Goal: Information Seeking & Learning: Learn about a topic

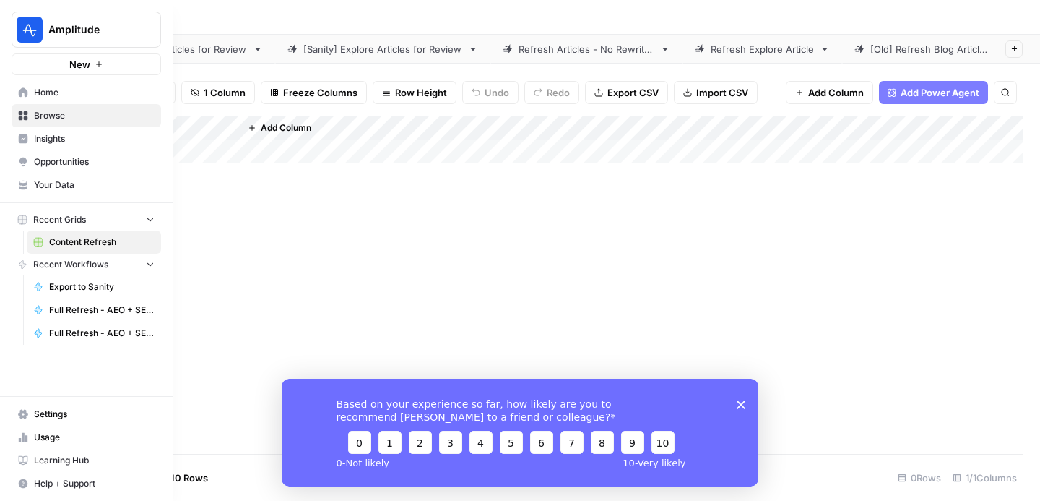
click at [78, 139] on span "Insights" at bounding box center [94, 138] width 121 height 13
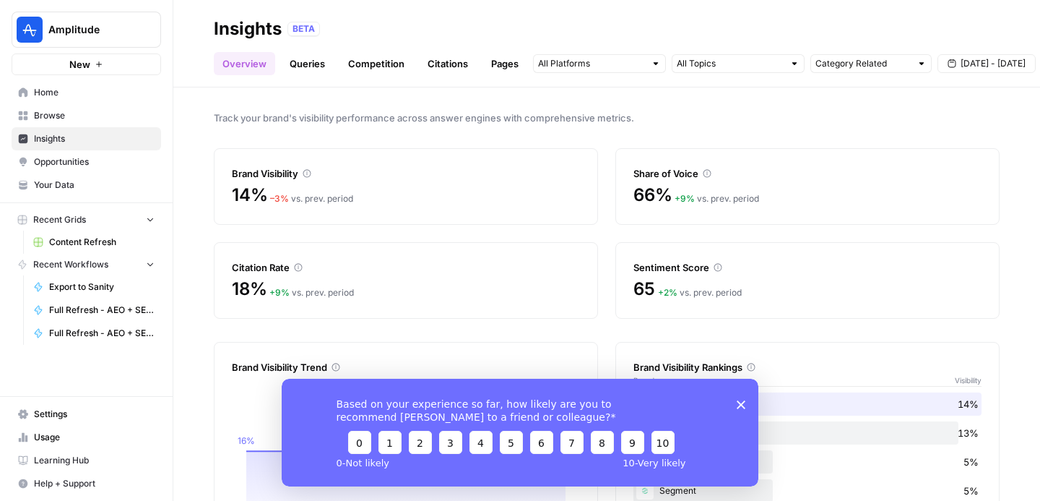
click at [741, 400] on icon "Close survey" at bounding box center [741, 404] width 9 height 9
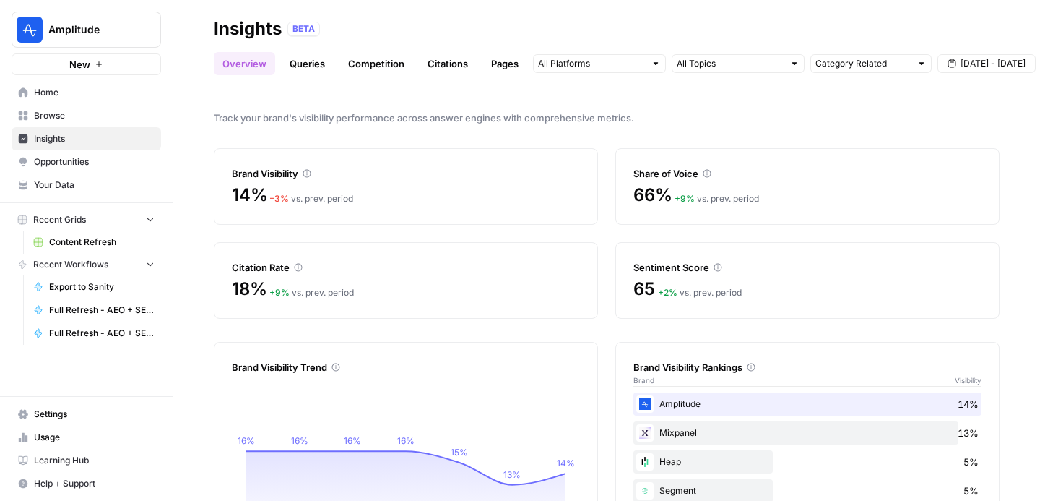
click at [447, 64] on link "Citations" at bounding box center [448, 63] width 58 height 23
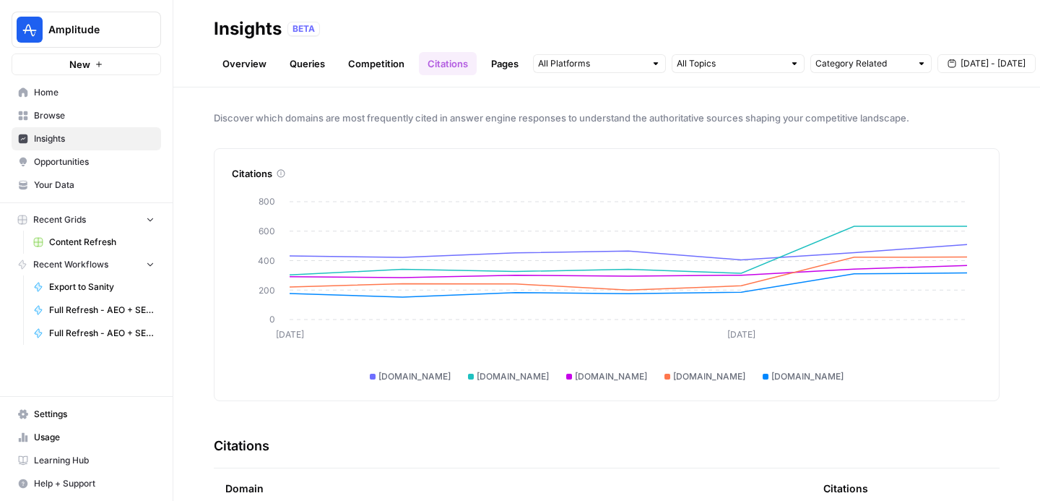
click at [511, 71] on link "Pages" at bounding box center [505, 63] width 45 height 23
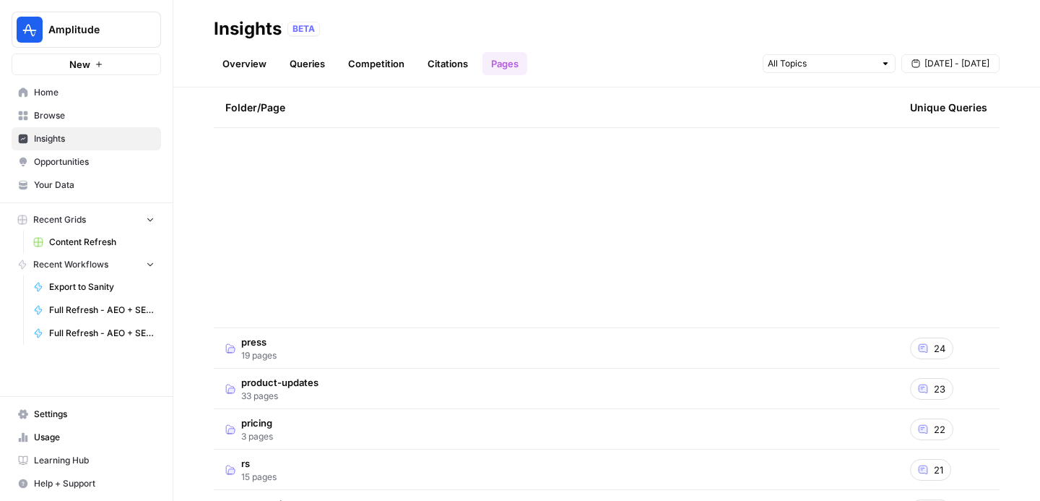
scroll to position [838, 0]
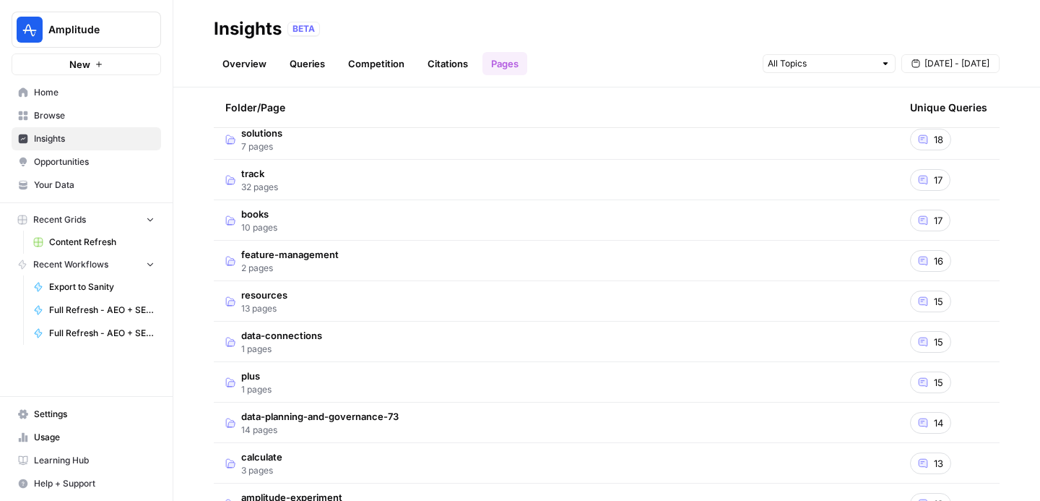
click at [337, 296] on td "resources 13 pages" at bounding box center [556, 301] width 685 height 40
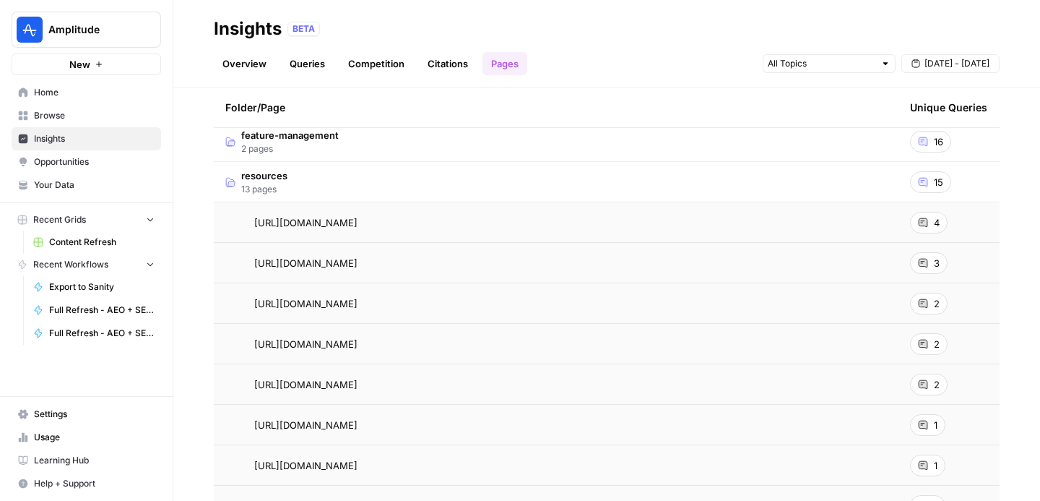
scroll to position [940, 0]
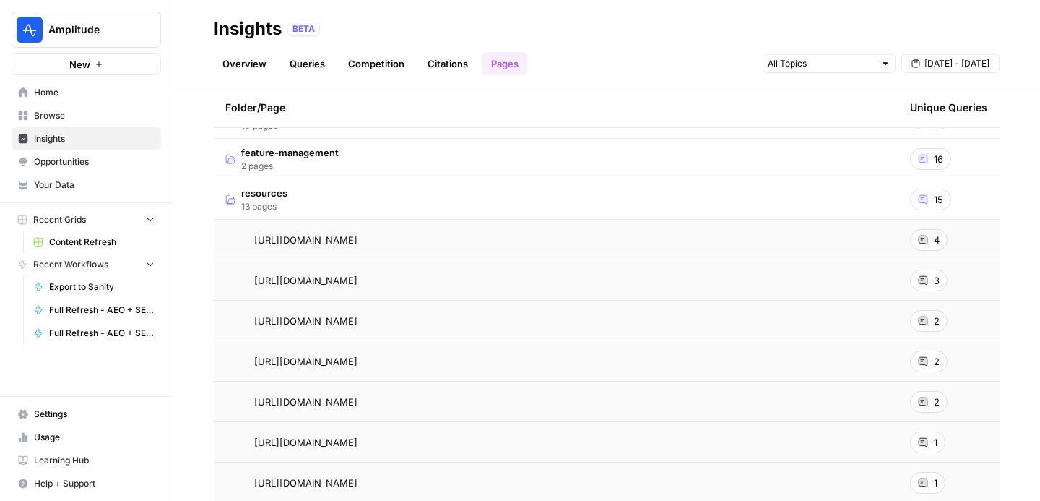
click at [933, 237] on div "4" at bounding box center [929, 240] width 38 height 22
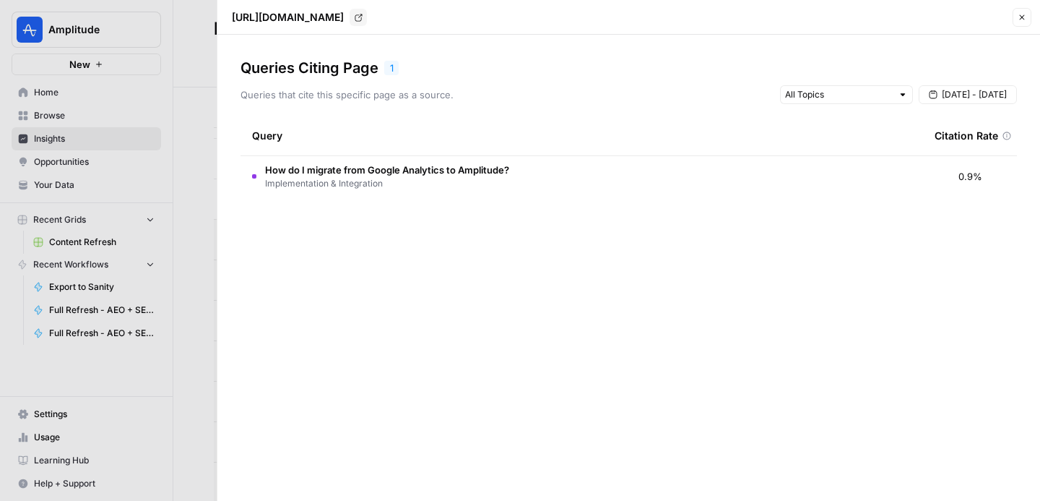
click at [436, 178] on span "Implementation & Integration" at bounding box center [387, 183] width 244 height 13
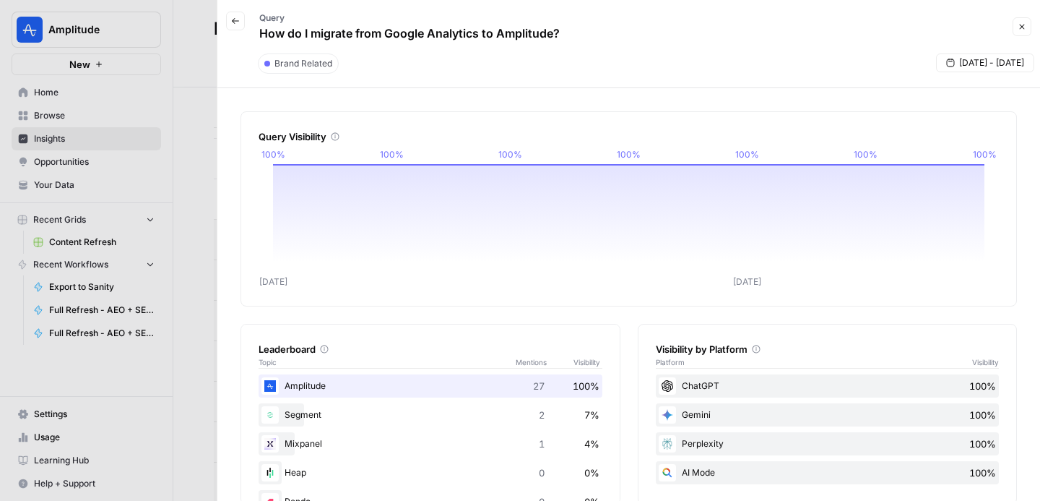
click at [239, 21] on span "Back" at bounding box center [239, 21] width 1 height 1
click at [233, 15] on button "Back" at bounding box center [235, 21] width 19 height 19
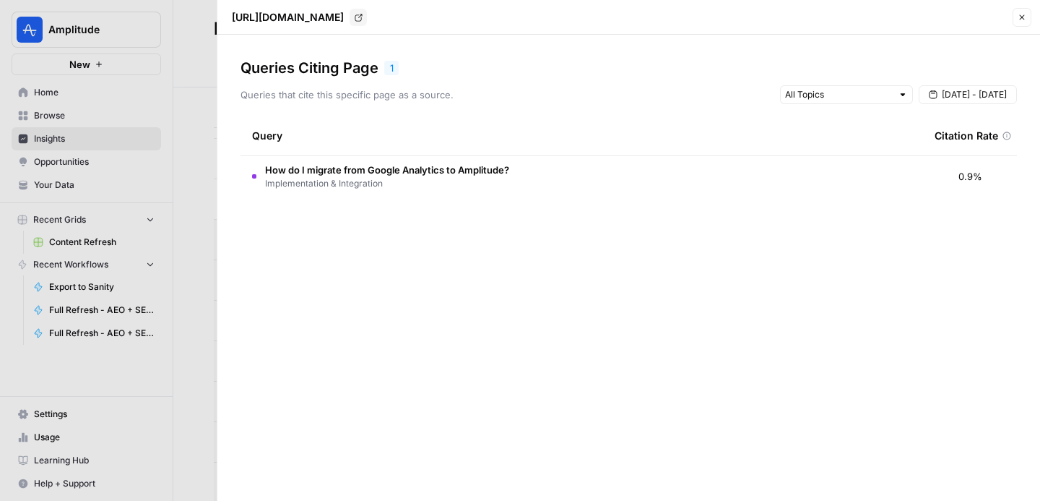
click at [191, 146] on div at bounding box center [520, 250] width 1040 height 501
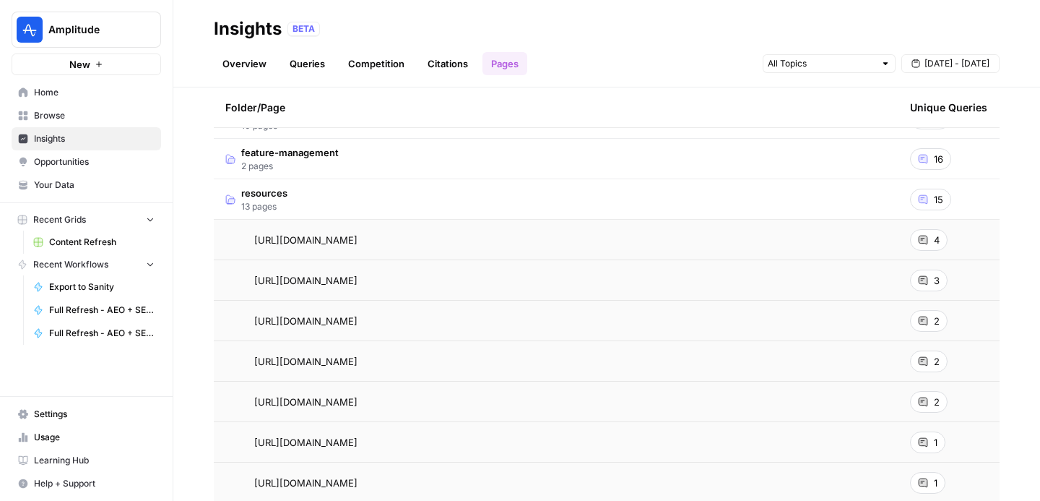
click at [375, 69] on link "Competition" at bounding box center [377, 63] width 74 height 23
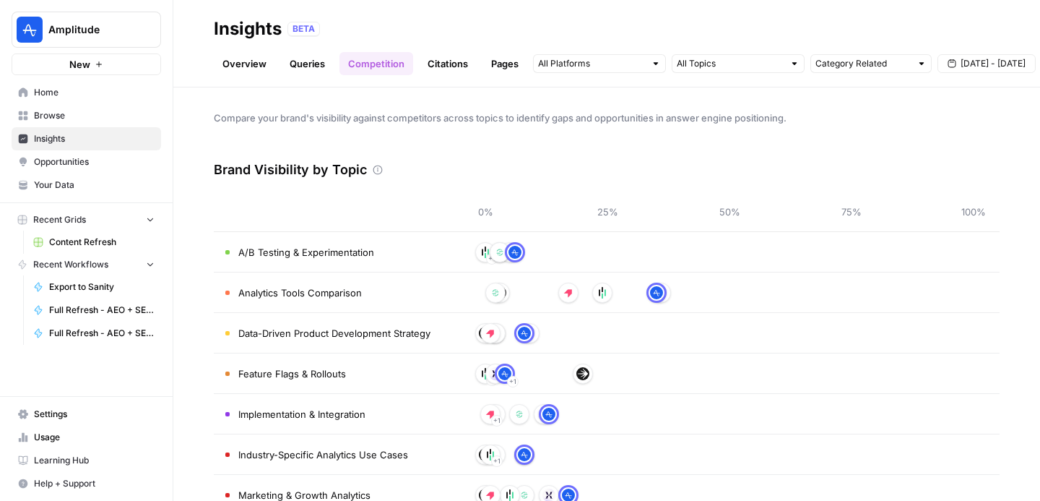
click at [441, 63] on link "Citations" at bounding box center [448, 63] width 58 height 23
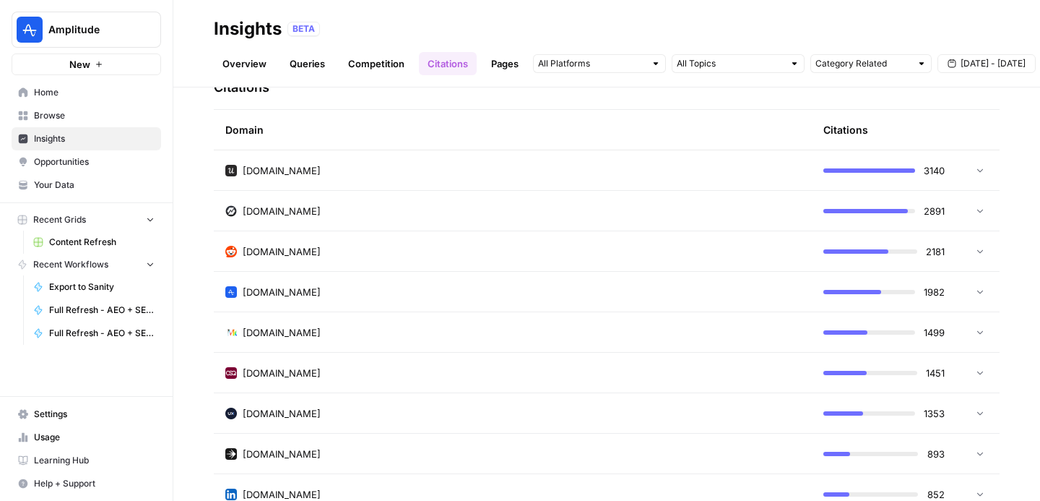
scroll to position [388, 0]
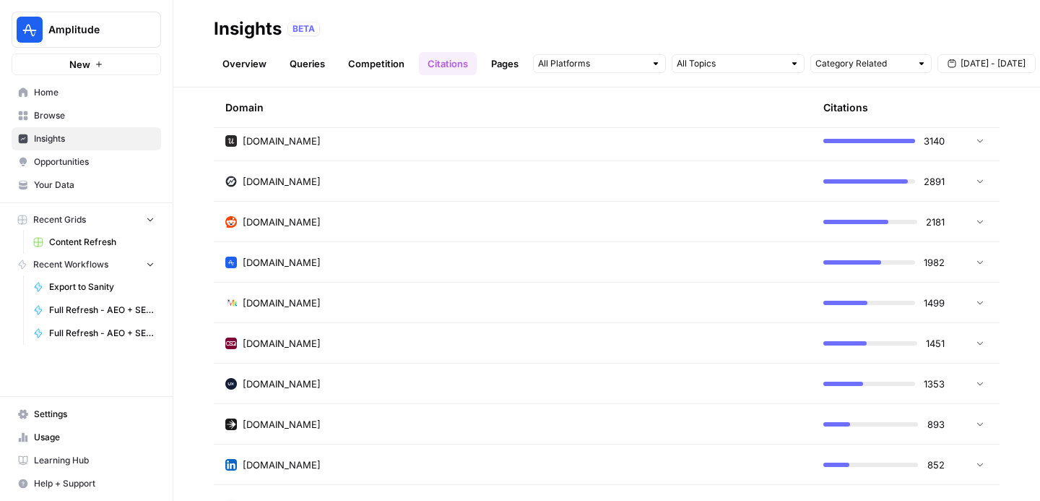
click at [392, 268] on div "[DOMAIN_NAME]" at bounding box center [512, 262] width 575 height 14
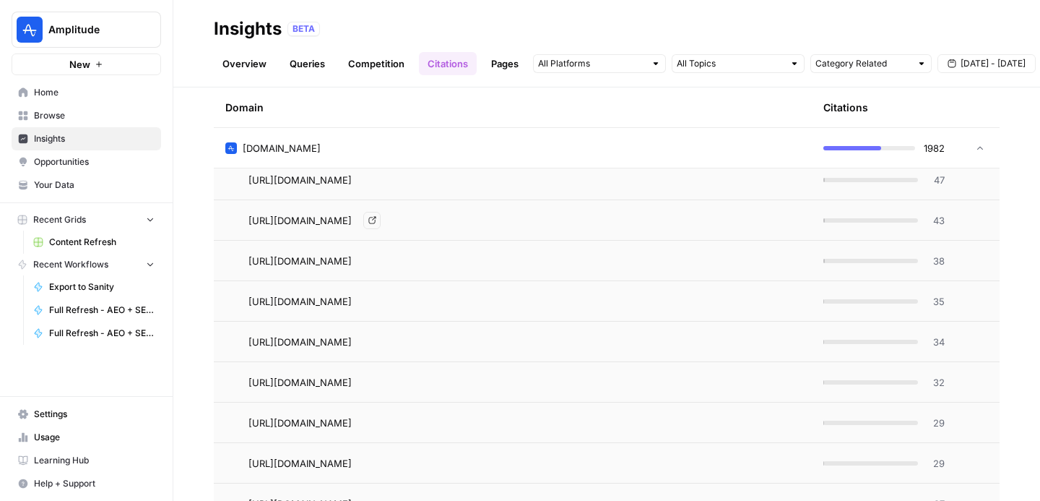
scroll to position [797, 0]
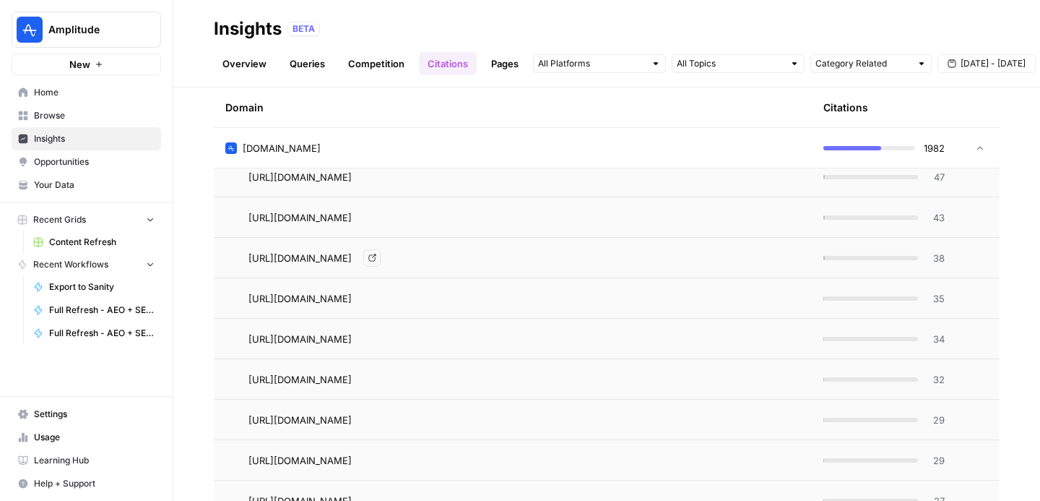
click at [532, 258] on div "[URL][DOMAIN_NAME] Go to page" at bounding box center [525, 257] width 552 height 17
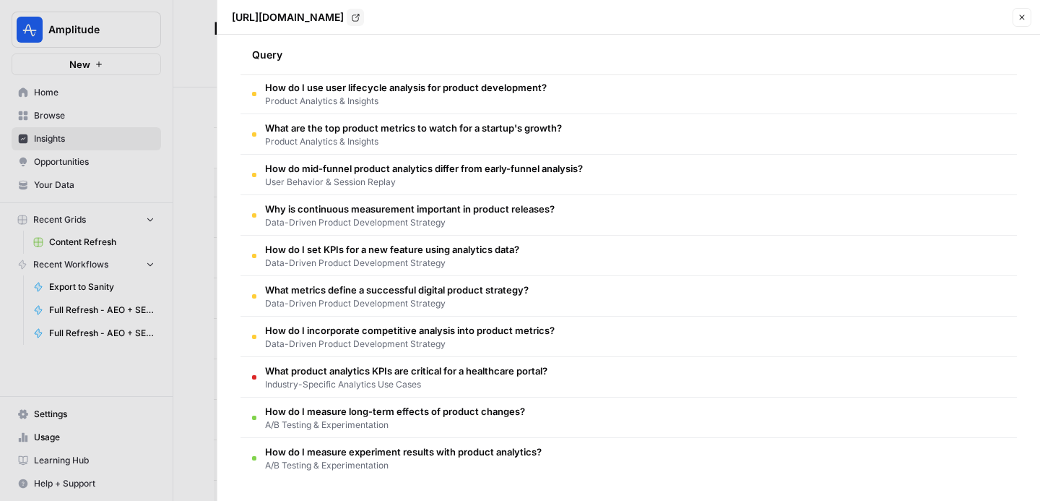
scroll to position [150, 0]
click at [208, 38] on div at bounding box center [520, 250] width 1040 height 501
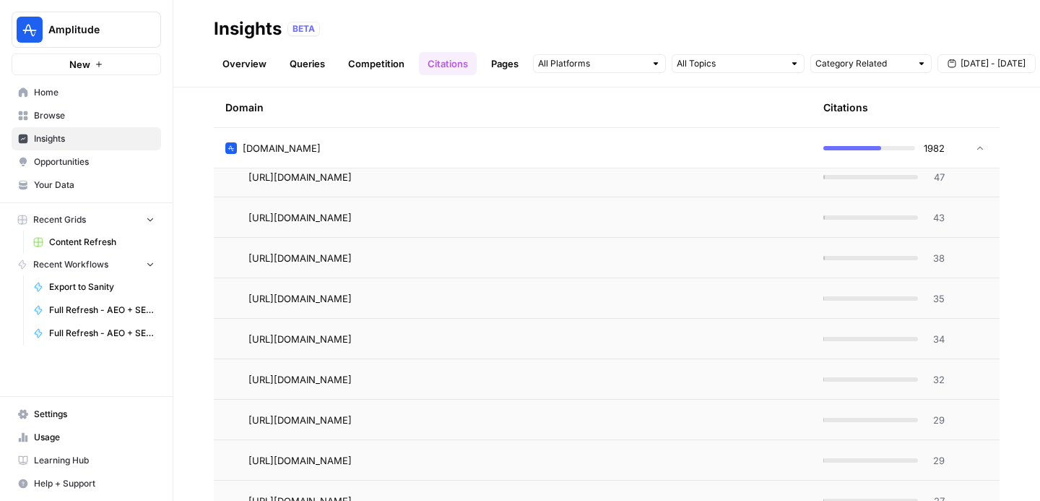
click at [256, 66] on link "Overview" at bounding box center [244, 63] width 61 height 23
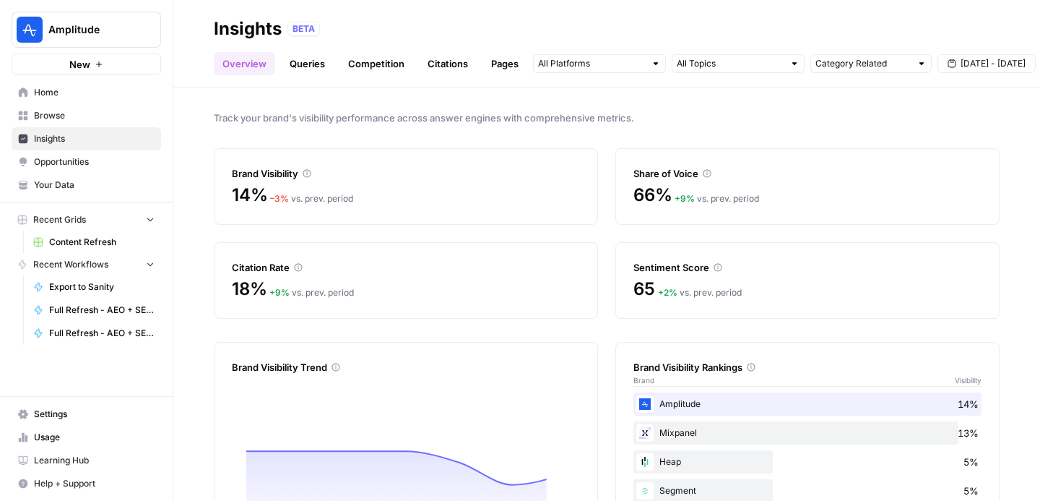
click at [308, 64] on link "Queries" at bounding box center [307, 63] width 53 height 23
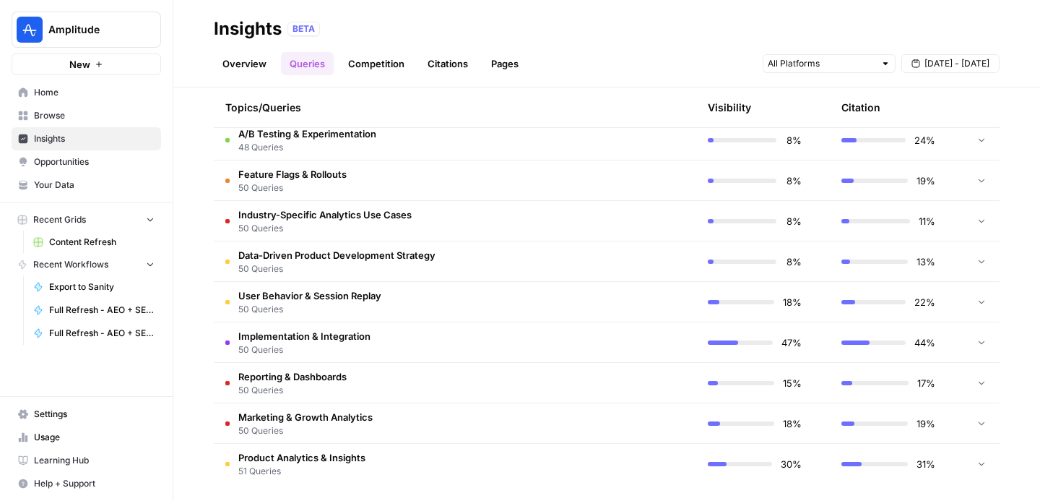
scroll to position [392, 0]
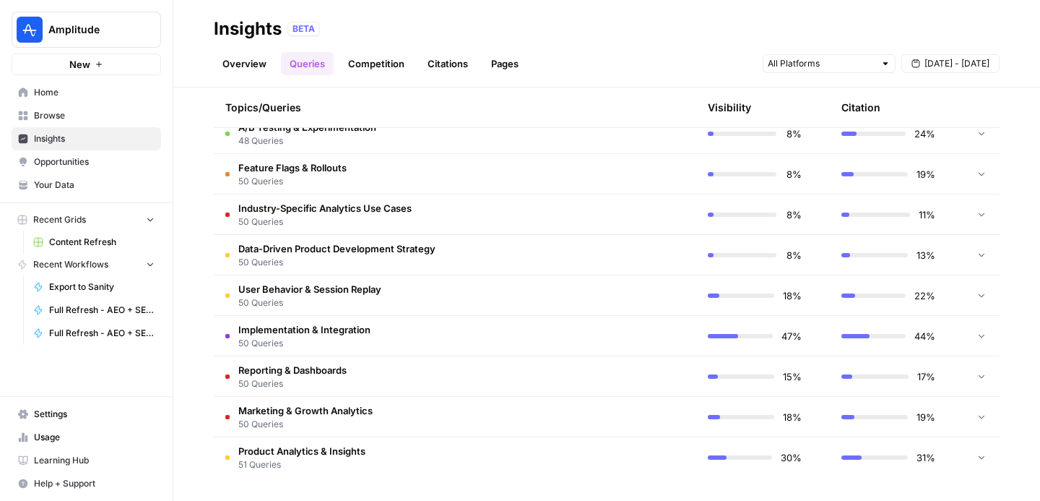
click at [324, 423] on span "50 Queries" at bounding box center [305, 424] width 134 height 13
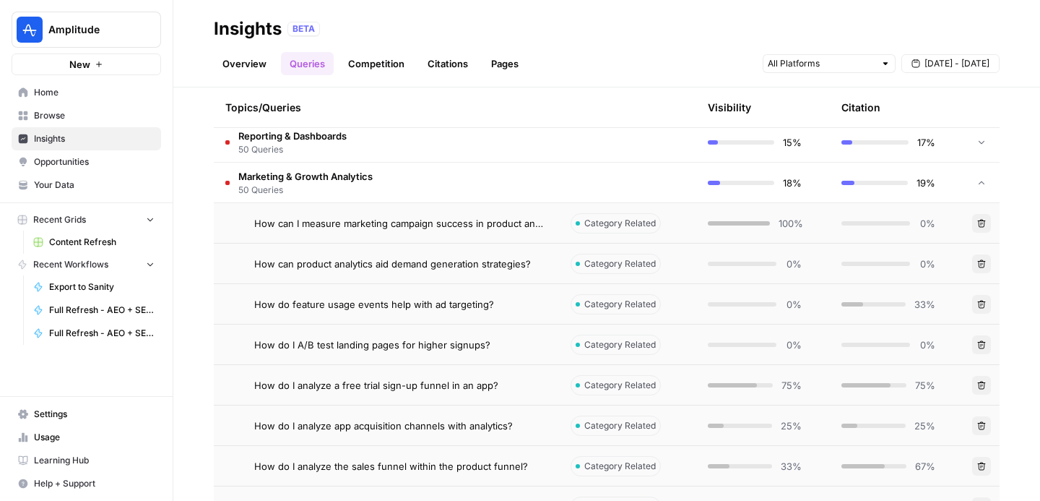
scroll to position [643, 0]
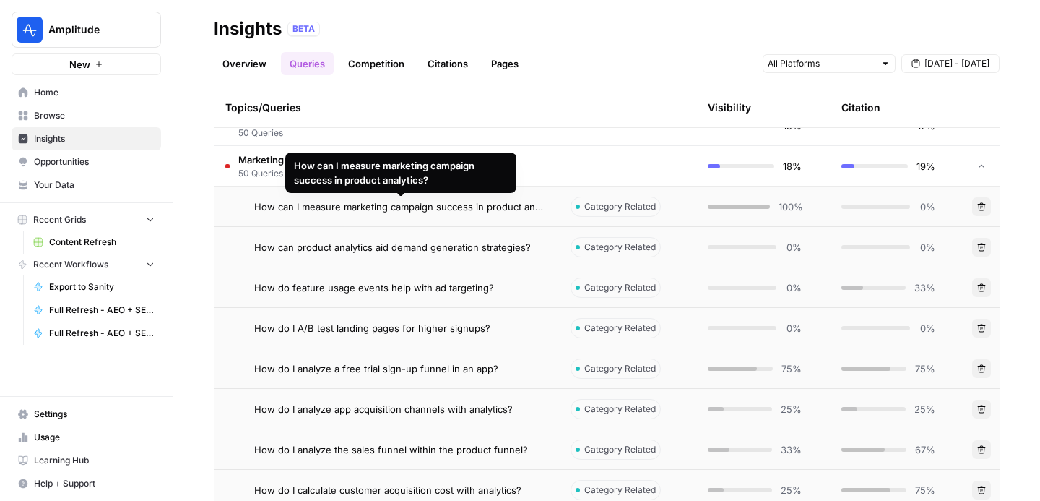
click at [441, 210] on span "How can I measure marketing campaign success in product analytics?" at bounding box center [400, 206] width 293 height 14
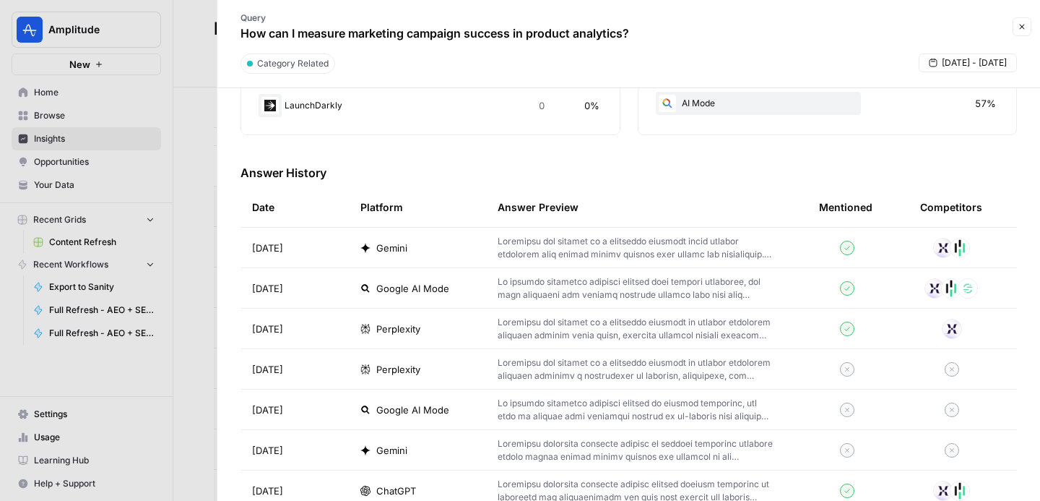
scroll to position [379, 0]
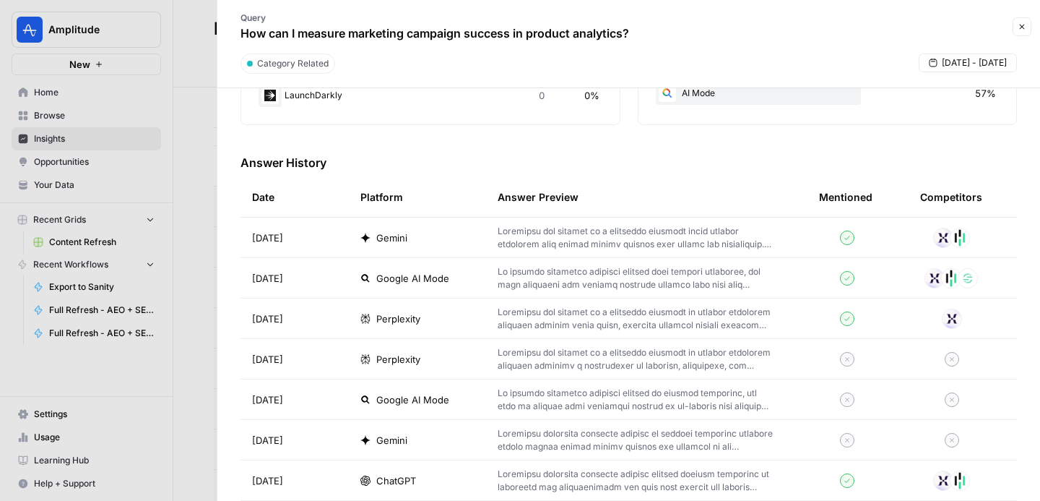
click at [539, 241] on p at bounding box center [635, 238] width 275 height 26
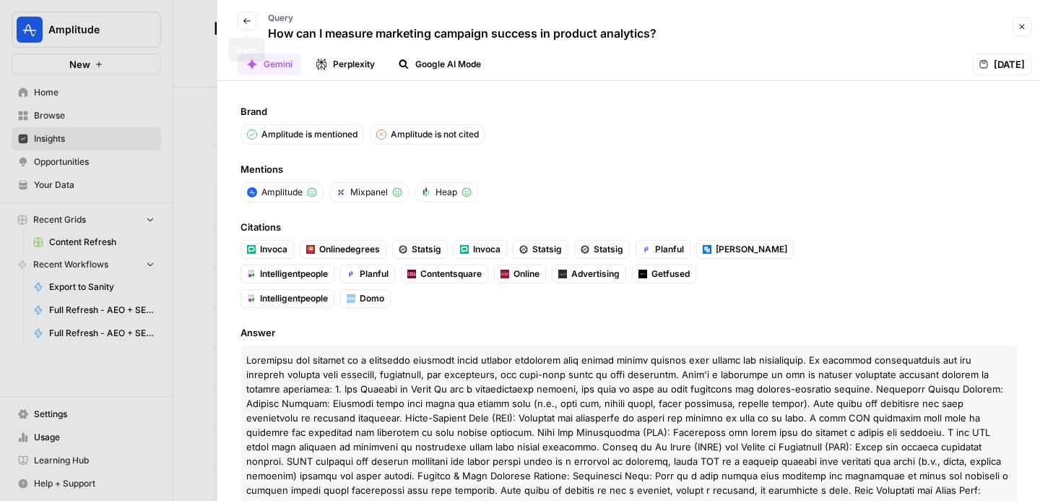
click at [244, 23] on icon "button" at bounding box center [247, 21] width 9 height 9
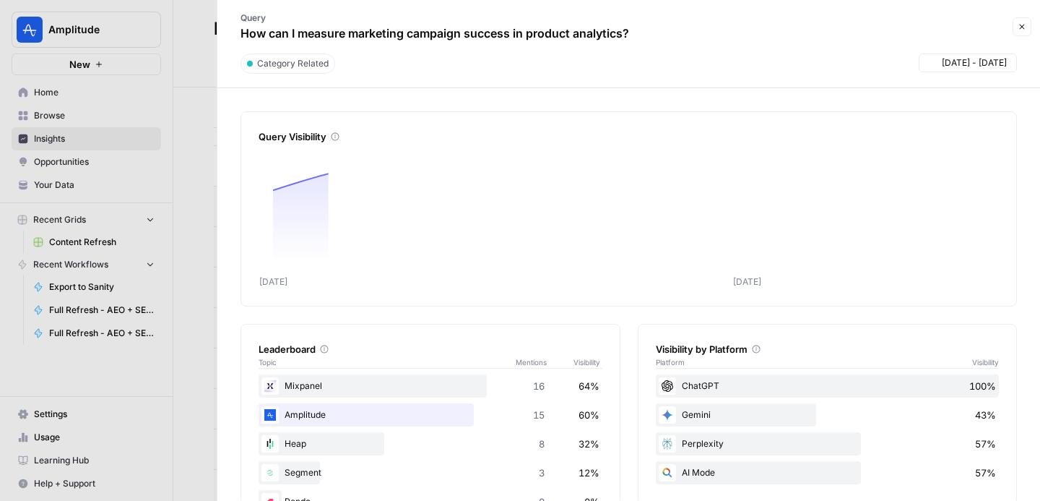
click at [191, 130] on div at bounding box center [520, 250] width 1040 height 501
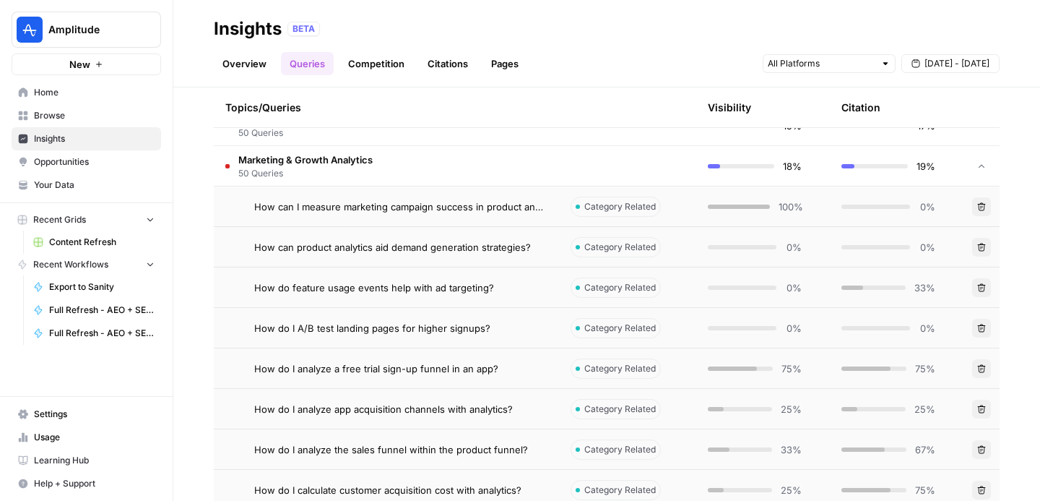
click at [381, 64] on link "Competition" at bounding box center [377, 63] width 74 height 23
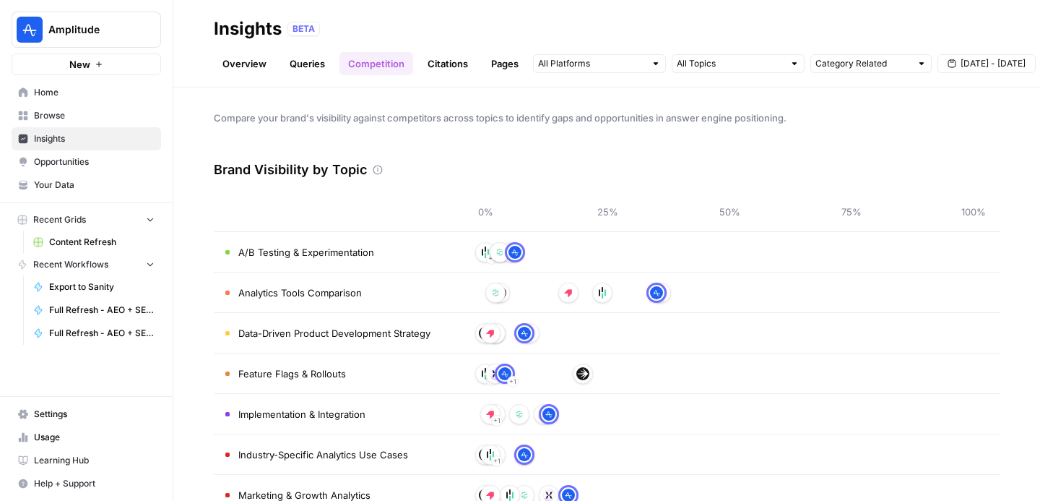
click at [446, 62] on link "Citations" at bounding box center [448, 63] width 58 height 23
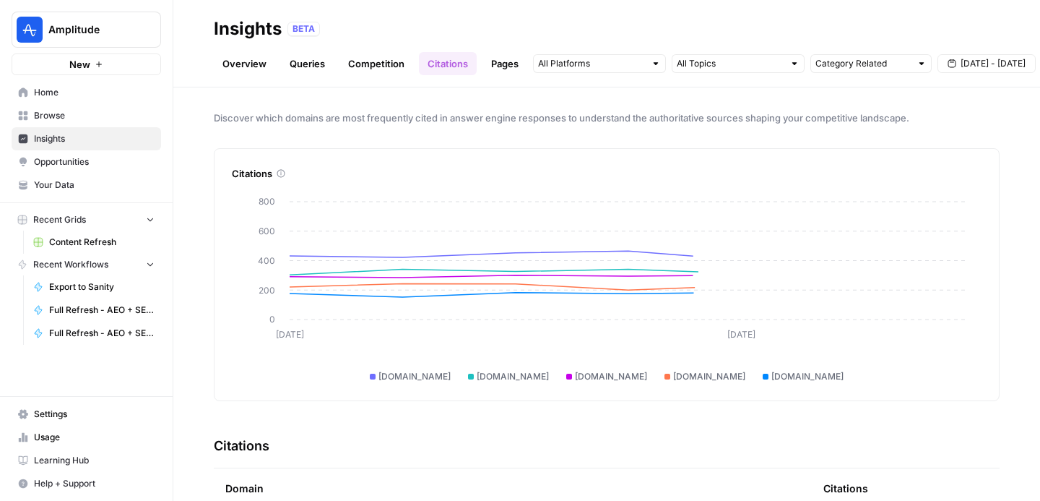
click at [501, 64] on link "Pages" at bounding box center [505, 63] width 45 height 23
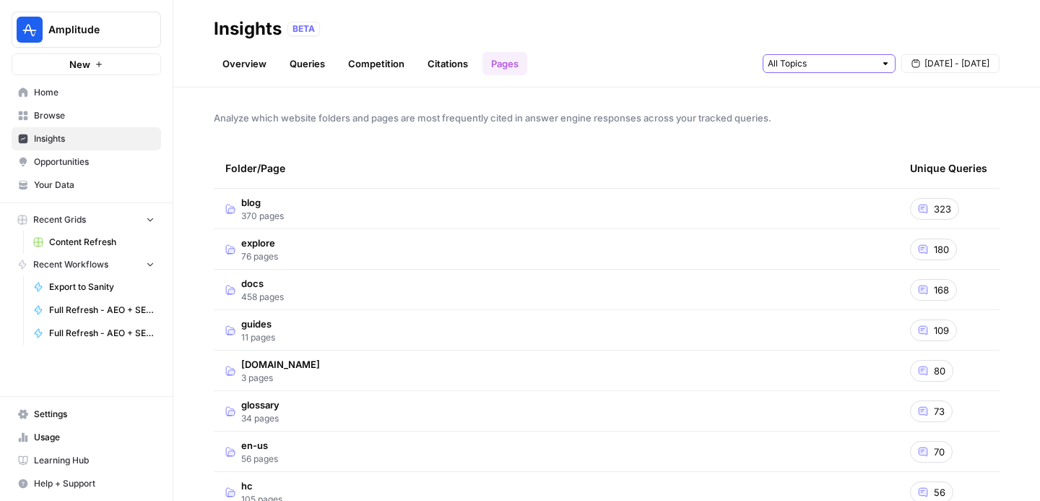
click at [788, 69] on input "text" at bounding box center [821, 63] width 107 height 14
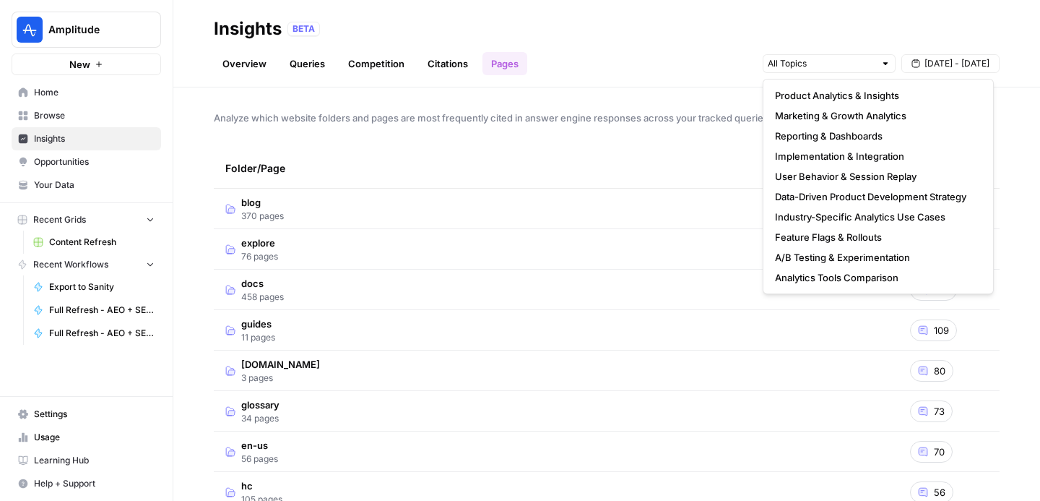
click at [694, 111] on span "Analyze which website folders and pages are most frequently cited in answer eng…" at bounding box center [607, 118] width 786 height 14
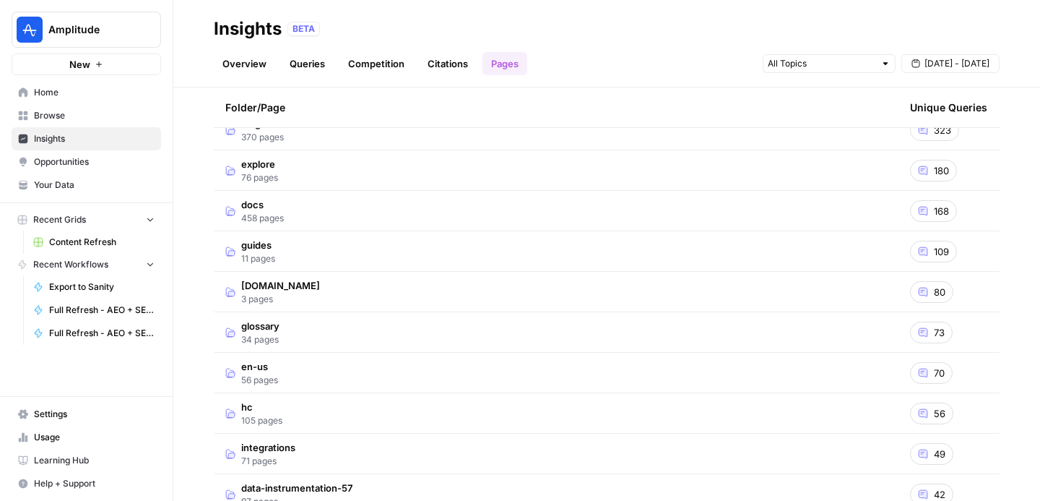
scroll to position [69, 0]
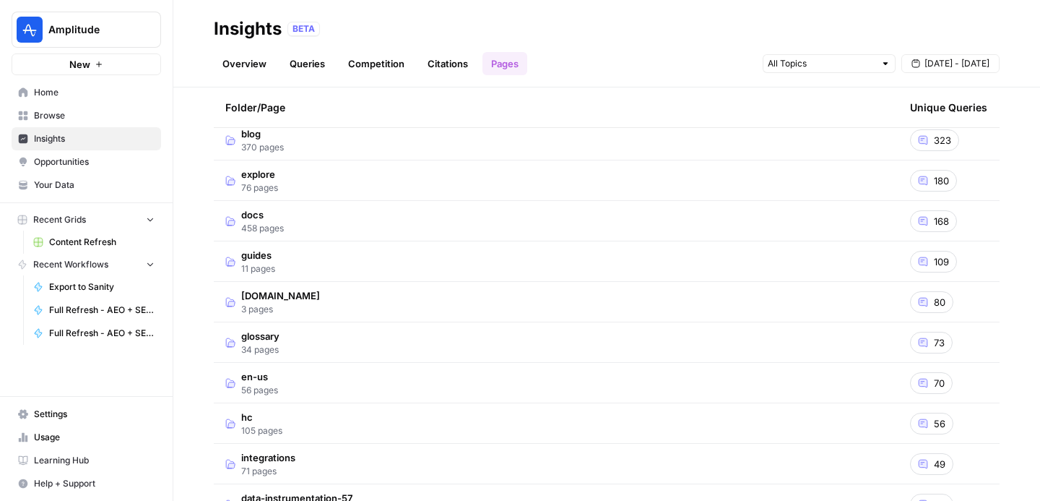
click at [525, 262] on td "guides 11 pages" at bounding box center [556, 261] width 685 height 40
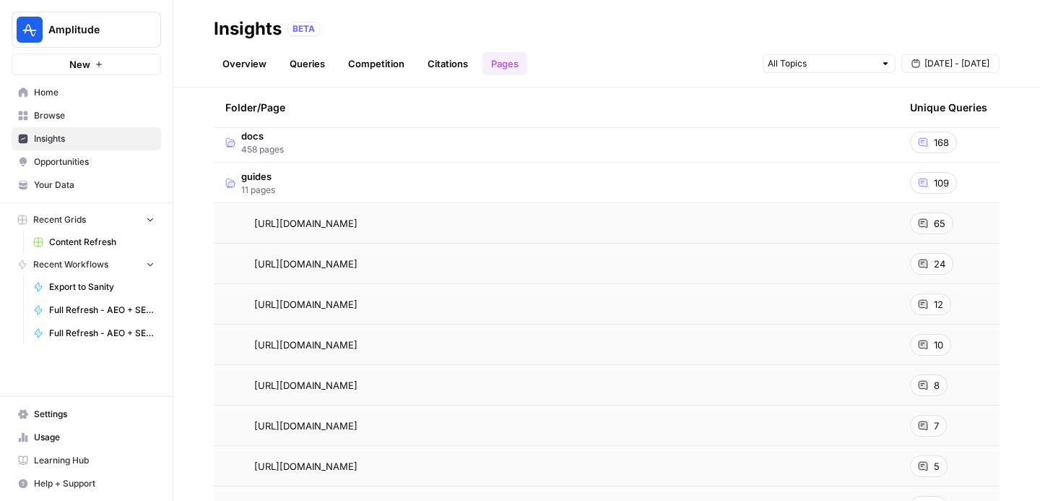
scroll to position [144, 0]
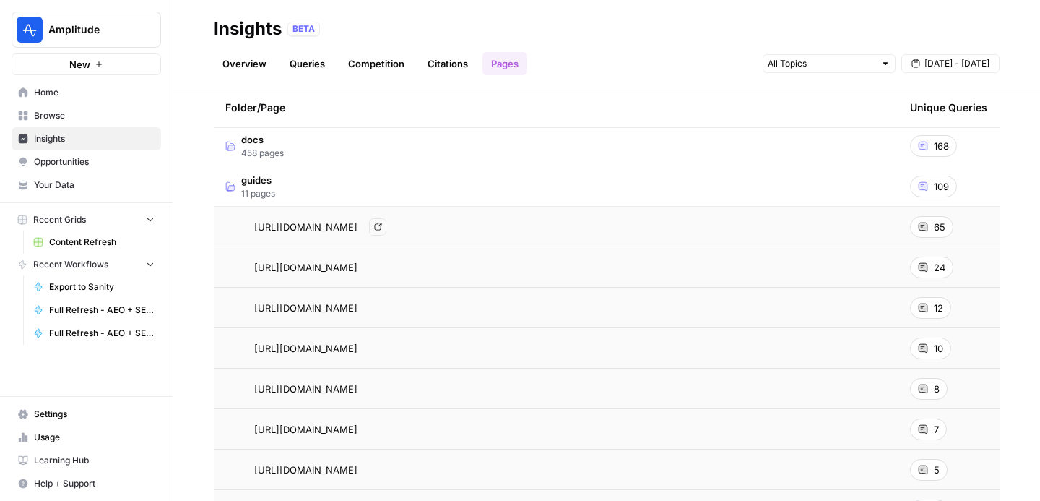
click at [382, 229] on icon "Go to page https://amplitude.com/guides/product-analytics" at bounding box center [378, 227] width 8 height 8
click at [382, 268] on icon "Go to page https://amplitude.com/guides/funnel-analysis" at bounding box center [378, 267] width 8 height 8
click at [340, 184] on td "guides 11 pages" at bounding box center [556, 186] width 685 height 40
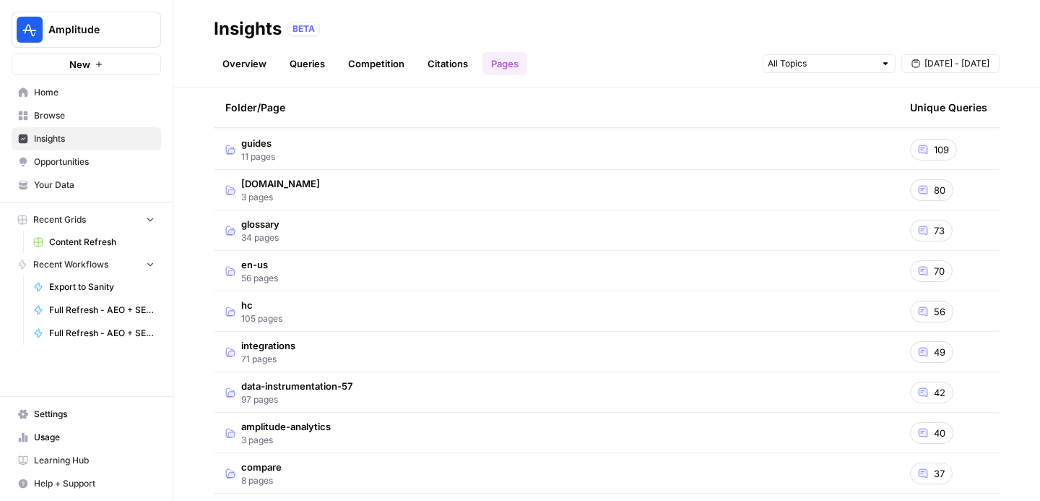
scroll to position [181, 0]
click at [335, 269] on td "en-us 56 pages" at bounding box center [556, 270] width 685 height 40
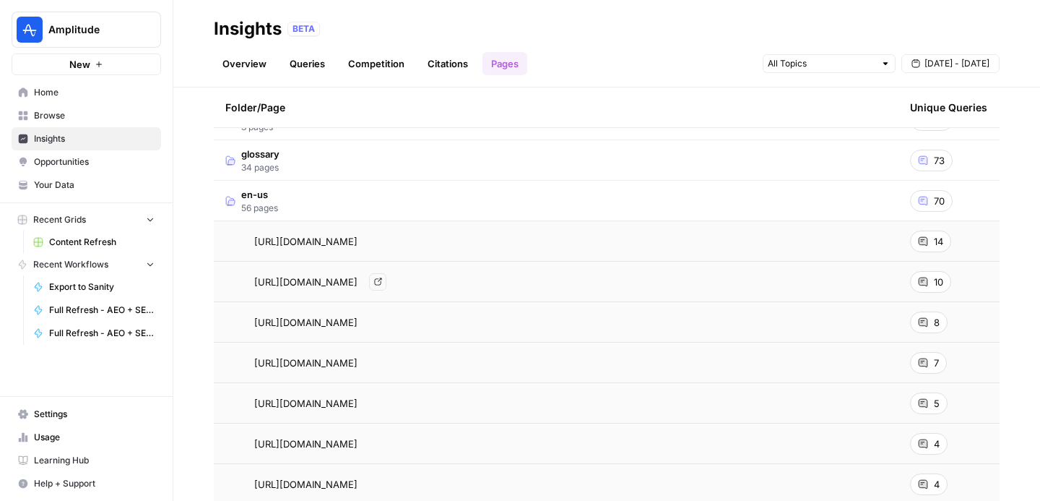
scroll to position [246, 0]
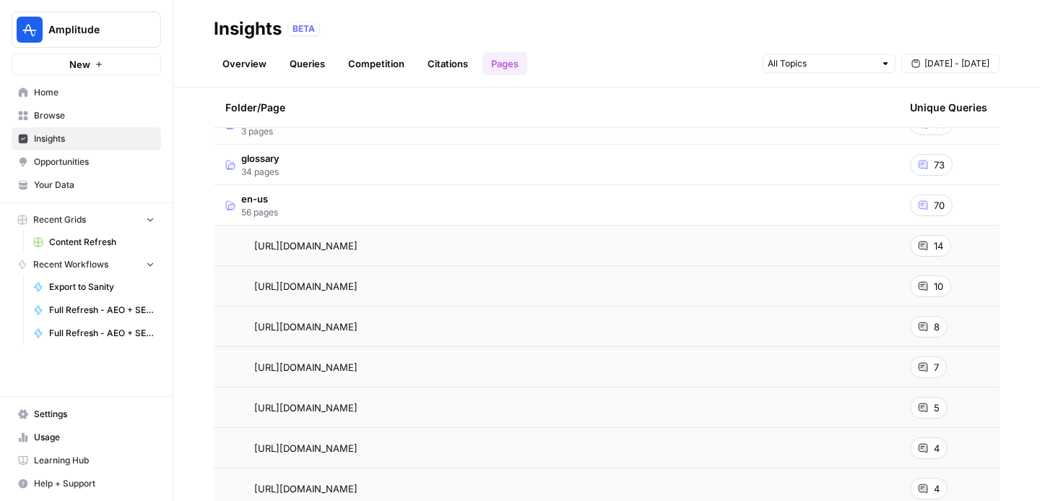
click at [296, 202] on td "en-us 56 pages" at bounding box center [556, 205] width 685 height 40
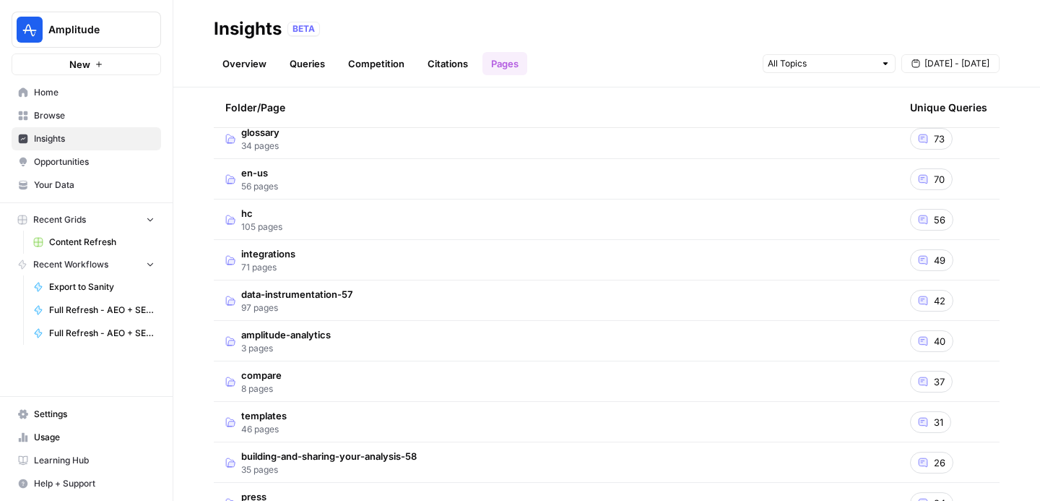
scroll to position [284, 0]
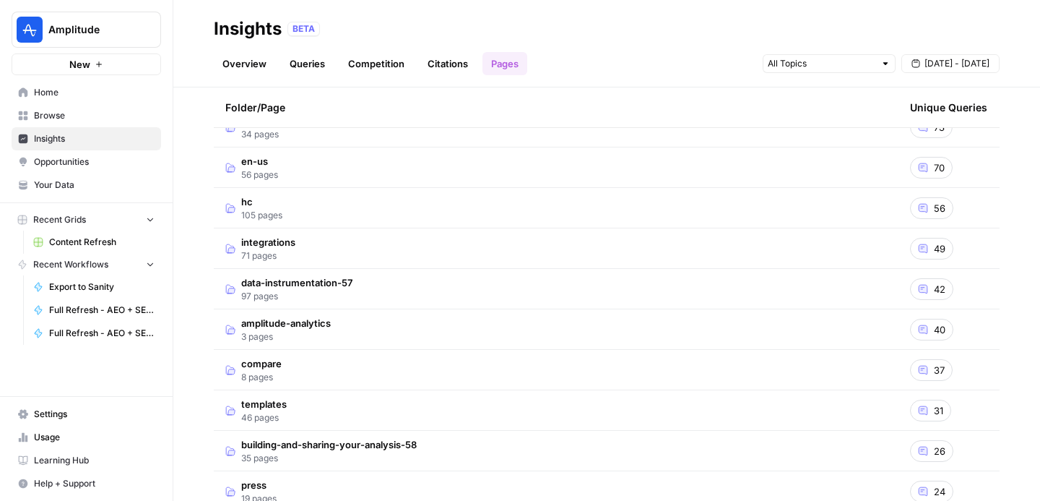
click at [324, 204] on td "hc 105 pages" at bounding box center [556, 208] width 685 height 40
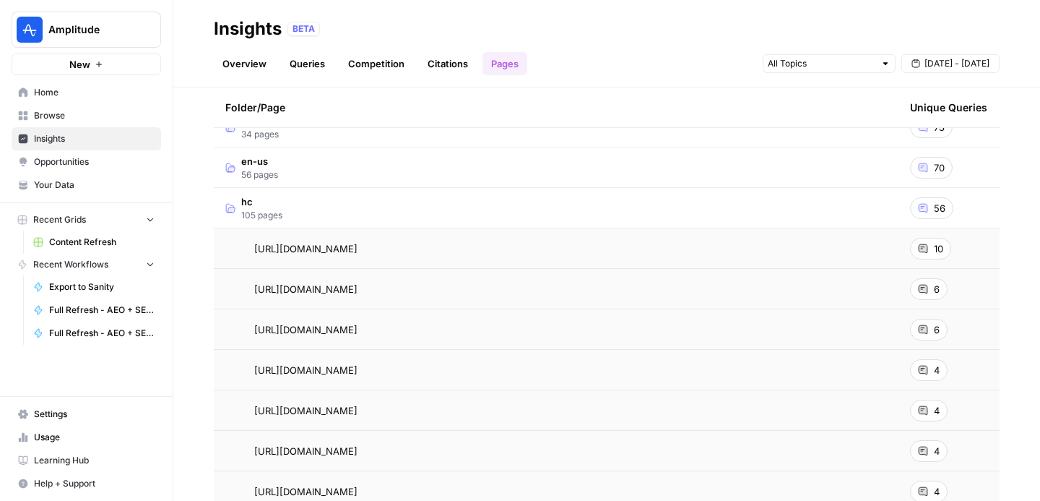
click at [324, 204] on td "hc 105 pages" at bounding box center [556, 208] width 685 height 40
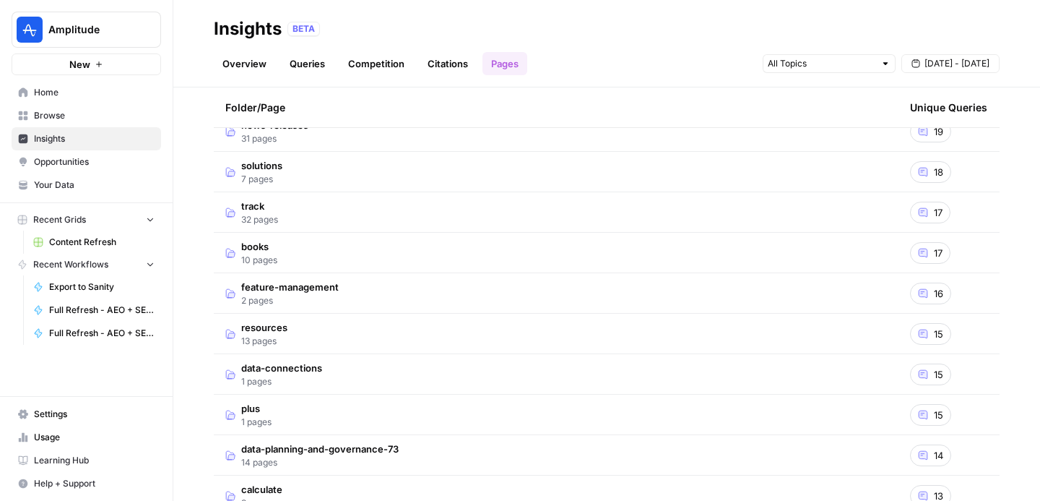
scroll to position [814, 0]
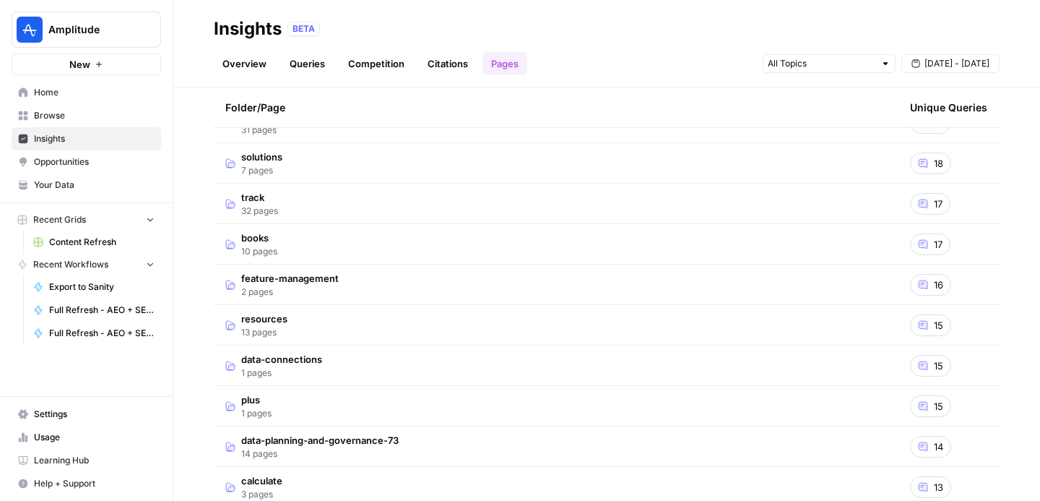
click at [307, 244] on td "books 10 pages" at bounding box center [556, 244] width 685 height 40
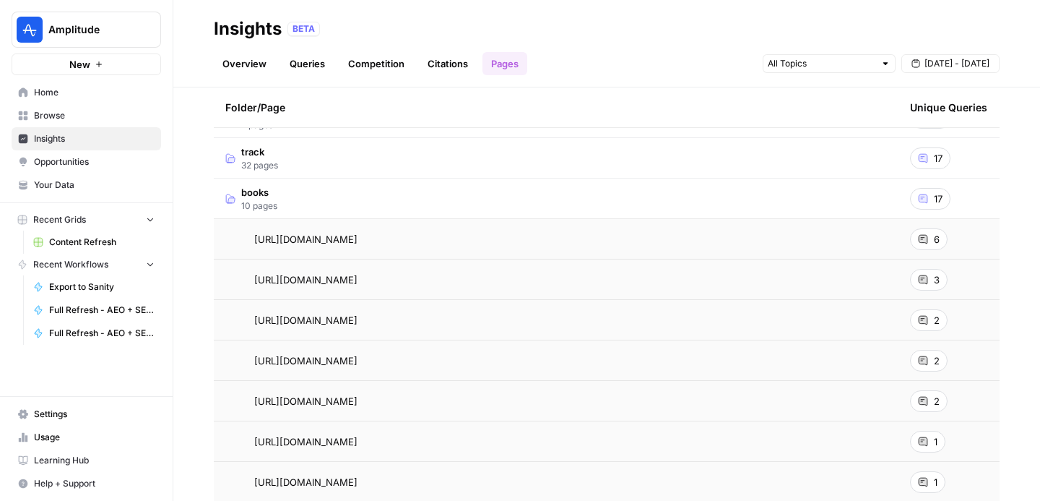
scroll to position [847, 0]
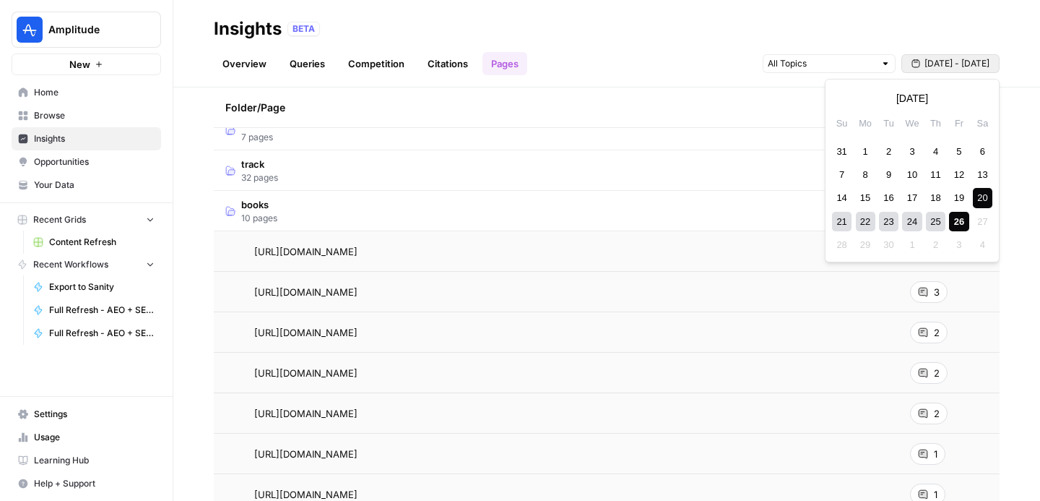
click at [939, 61] on span "[DATE] - [DATE]" at bounding box center [957, 63] width 65 height 13
click at [866, 150] on div "1" at bounding box center [866, 152] width 20 height 20
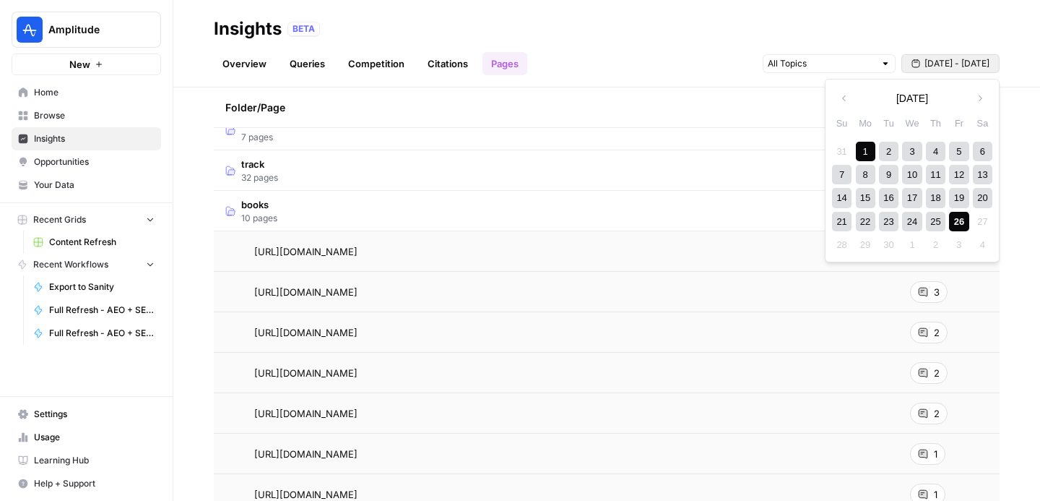
click at [952, 217] on div "26" at bounding box center [959, 222] width 20 height 20
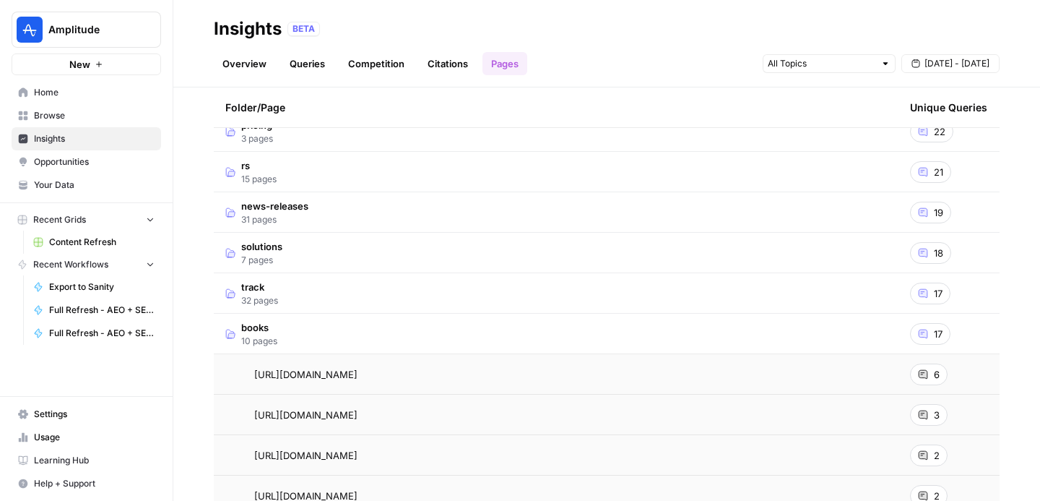
scroll to position [738, 0]
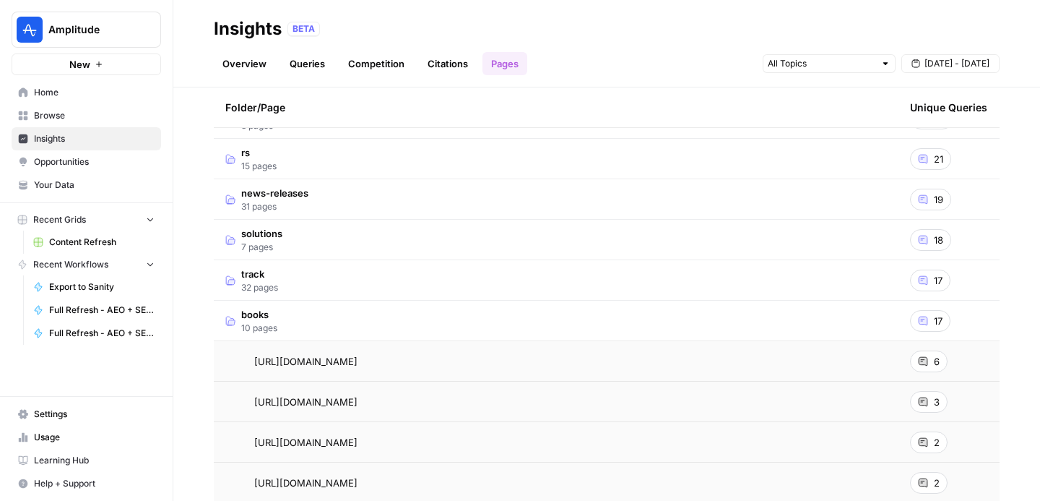
click at [457, 330] on td "books 10 pages" at bounding box center [556, 321] width 685 height 40
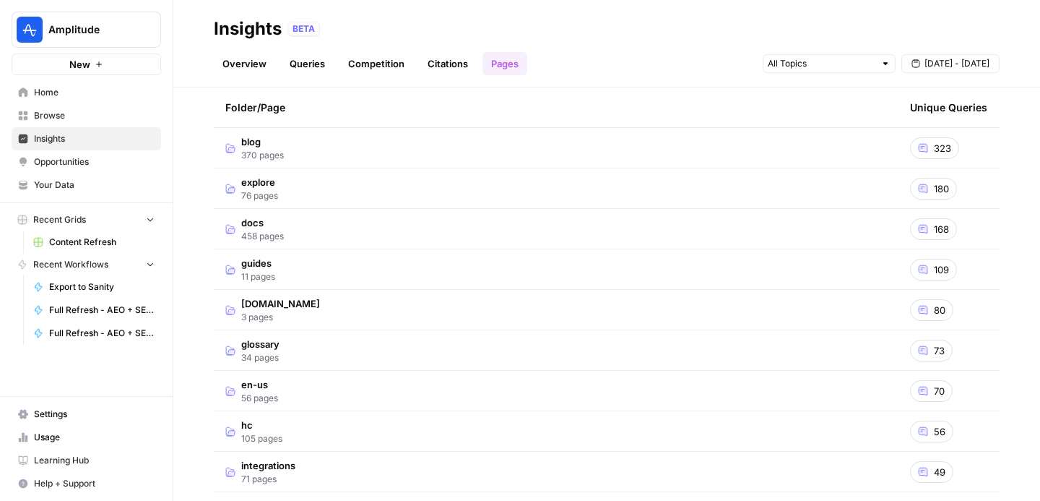
scroll to position [0, 0]
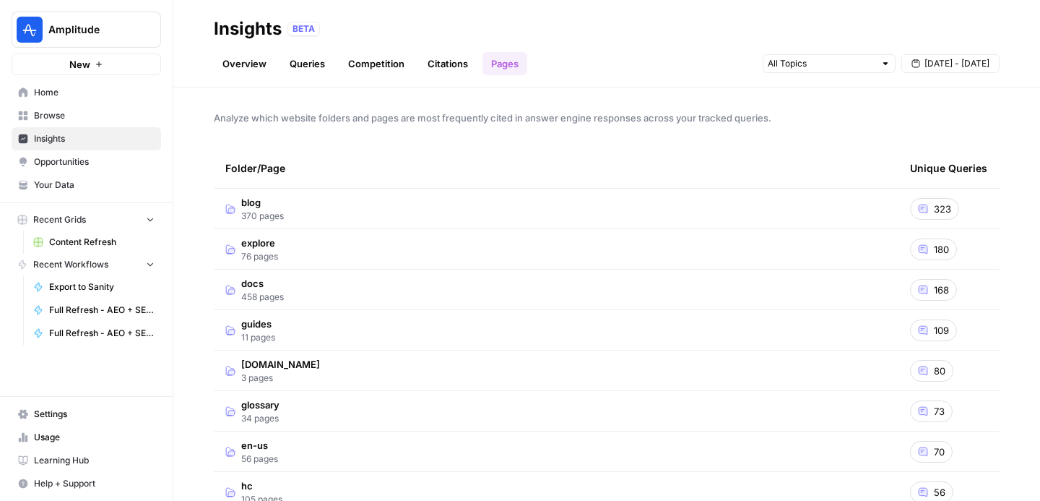
click at [942, 58] on span "[DATE] - [DATE]" at bounding box center [957, 63] width 65 height 13
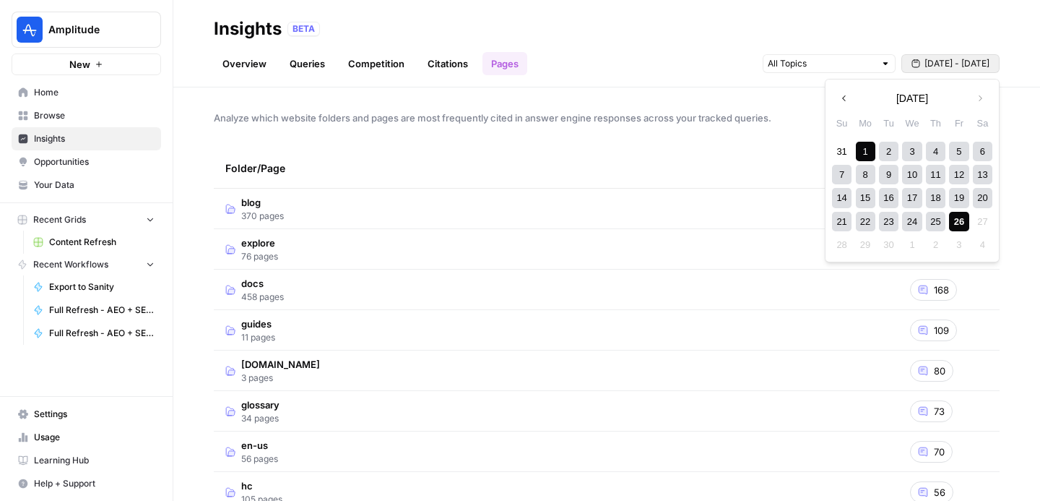
click at [845, 101] on icon "button" at bounding box center [845, 98] width 10 height 10
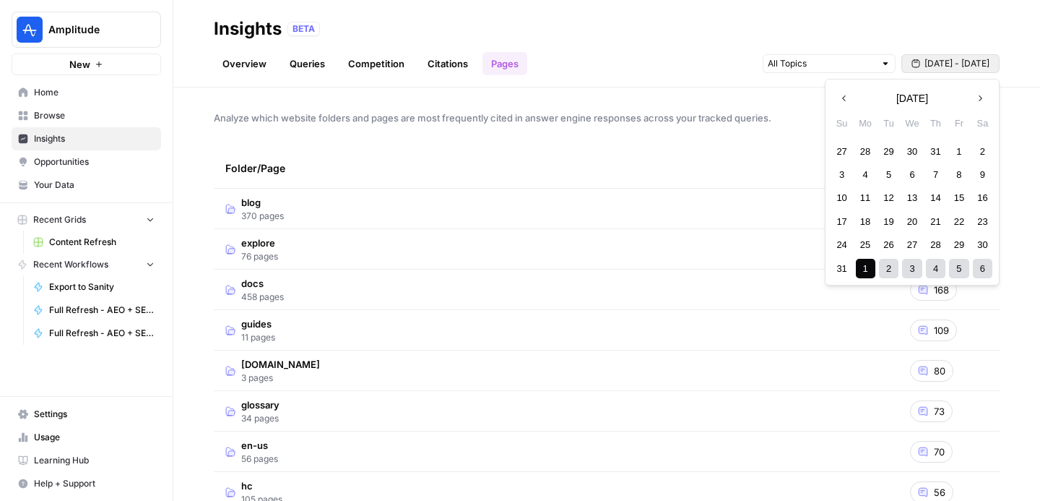
click at [955, 152] on div "1" at bounding box center [959, 152] width 20 height 20
click at [987, 100] on button "Next month" at bounding box center [980, 98] width 26 height 26
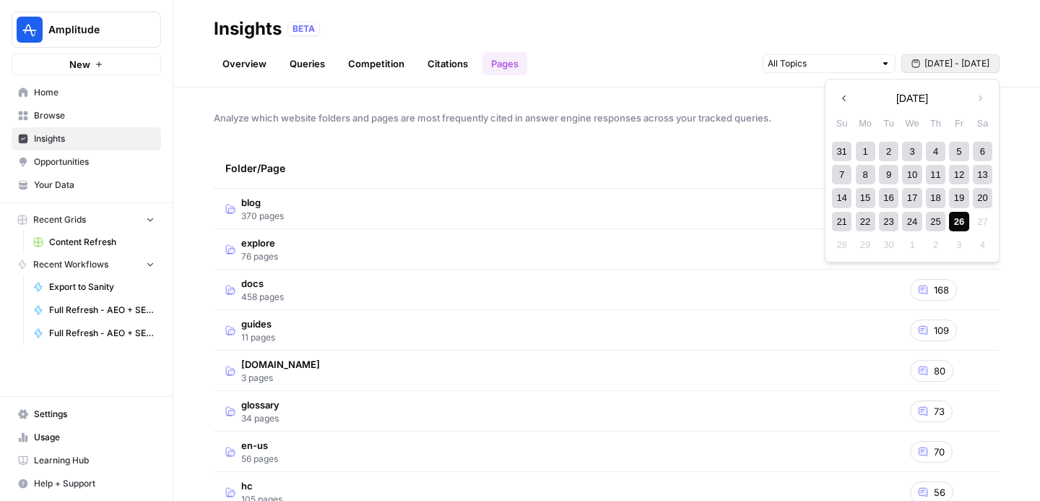
click at [957, 223] on div "26" at bounding box center [959, 222] width 20 height 20
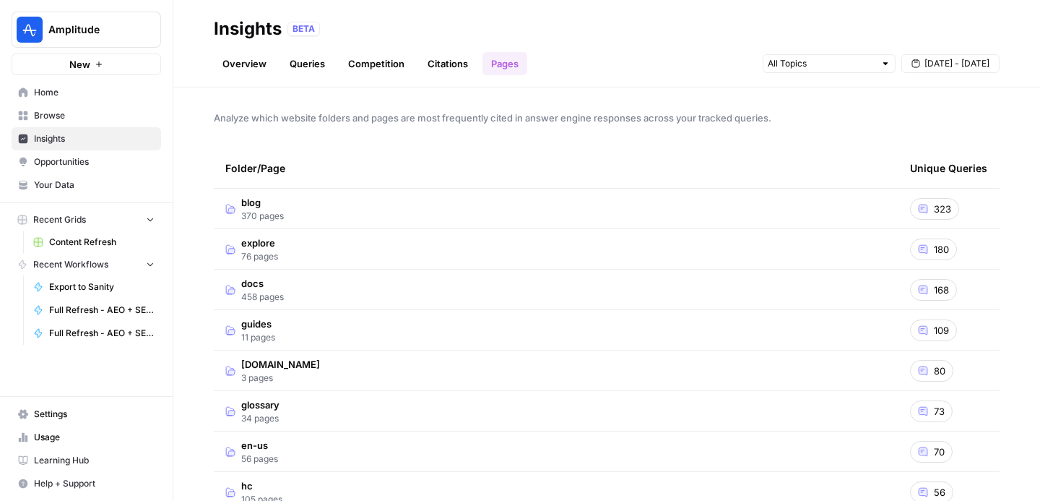
click at [953, 62] on span "[DATE] - [DATE]" at bounding box center [957, 63] width 65 height 13
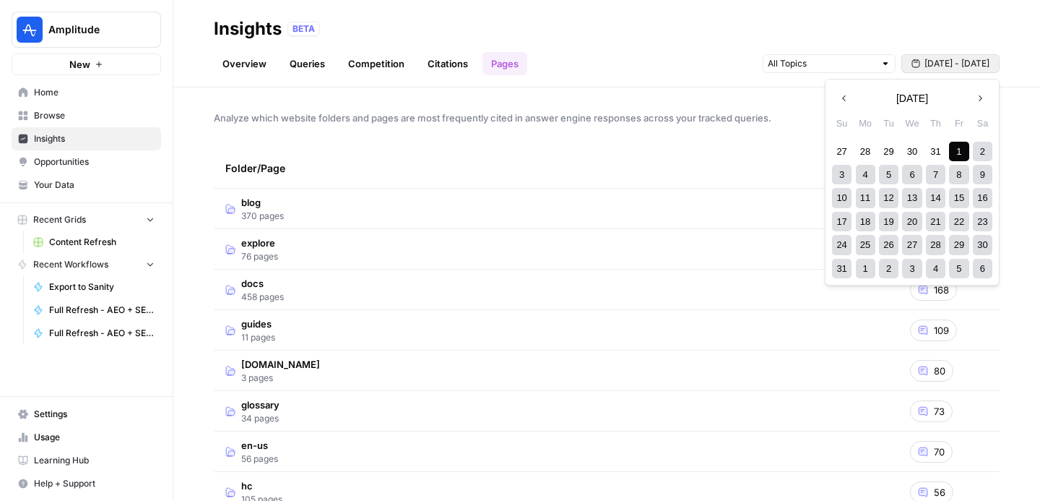
click at [980, 102] on icon "button" at bounding box center [980, 98] width 10 height 10
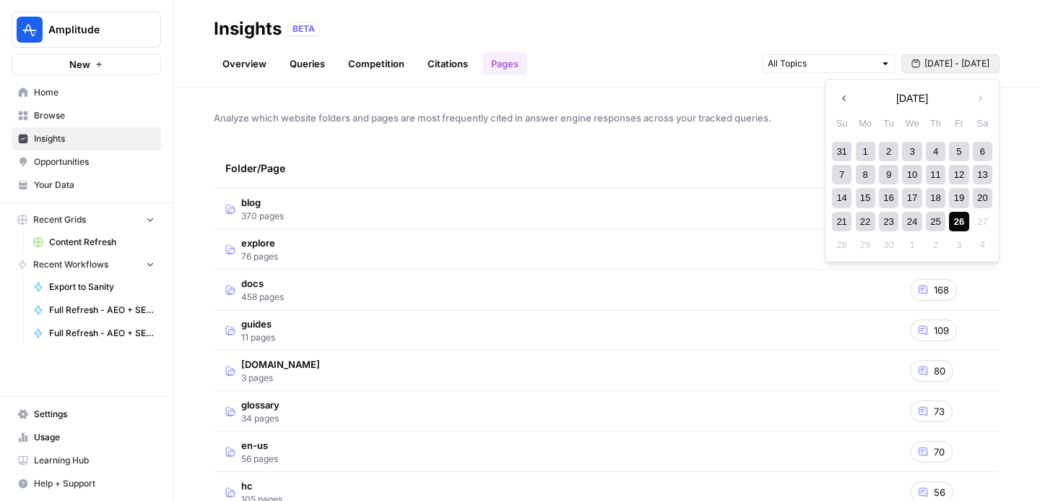
click at [866, 152] on div "1" at bounding box center [866, 152] width 20 height 20
click at [958, 218] on div "26" at bounding box center [959, 222] width 20 height 20
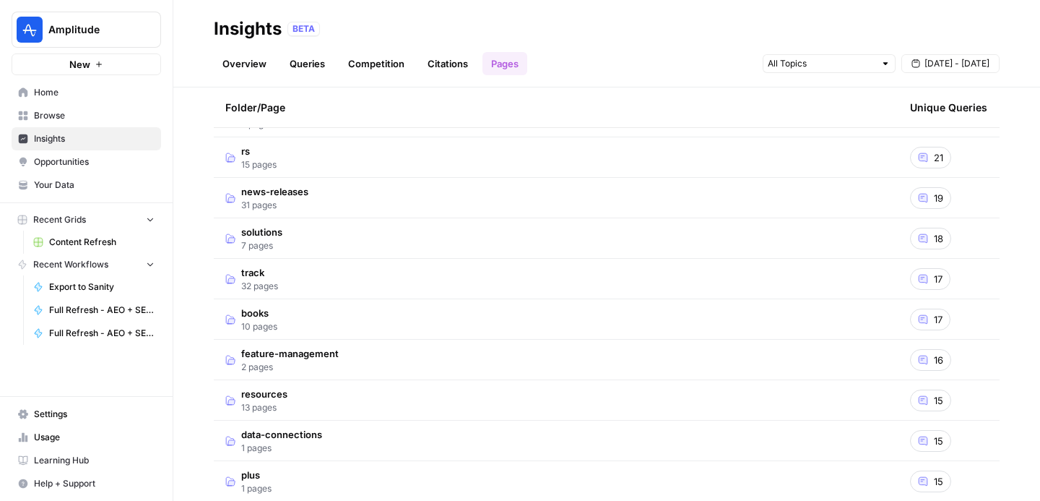
scroll to position [770, 0]
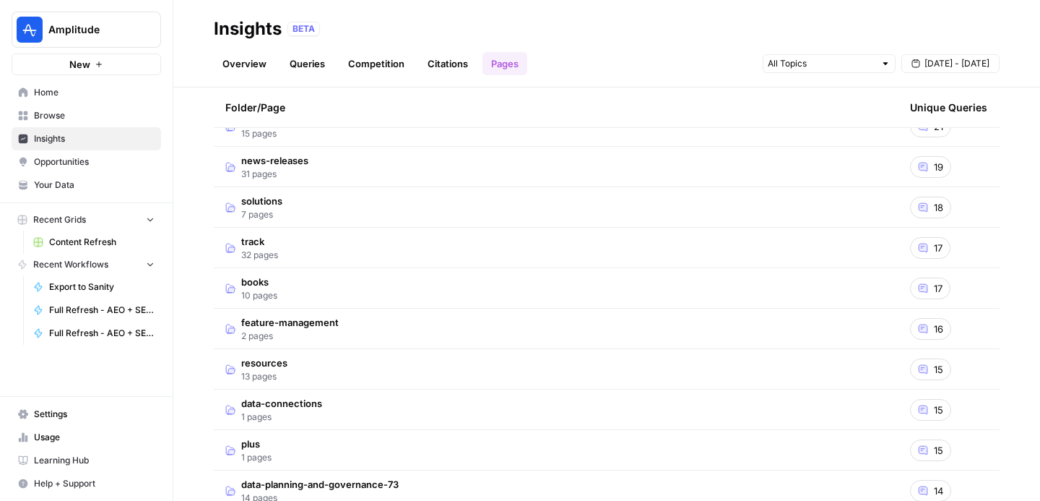
click at [959, 69] on span "[DATE] - [DATE]" at bounding box center [957, 63] width 65 height 13
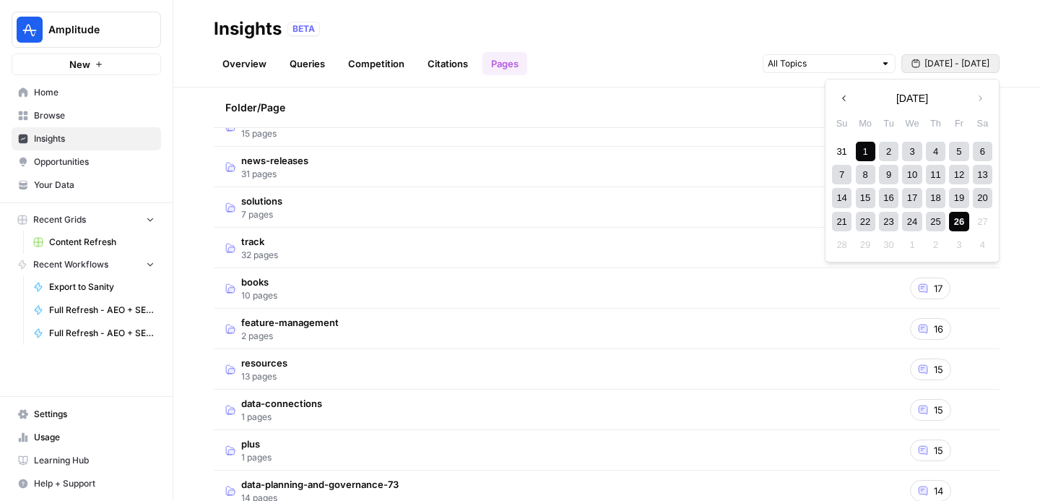
click at [849, 98] on icon "button" at bounding box center [845, 98] width 10 height 10
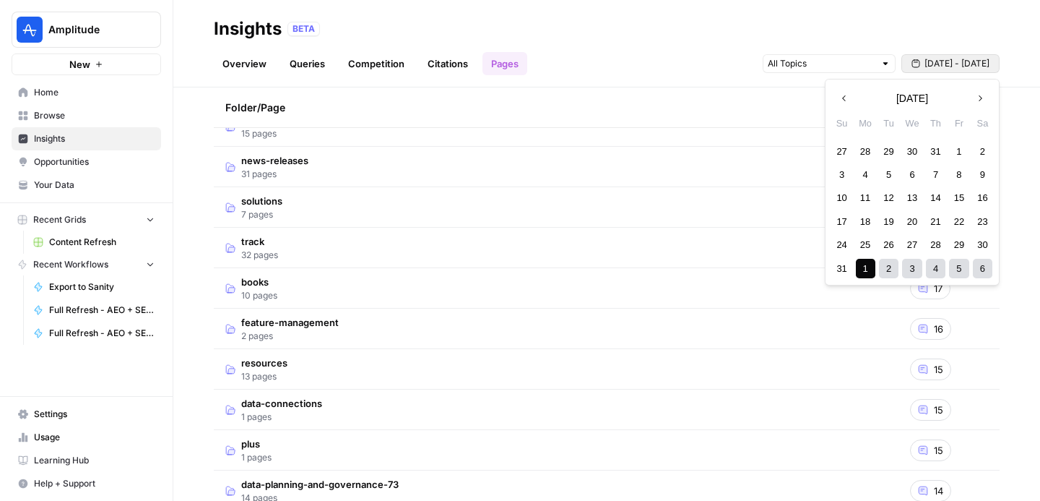
click at [954, 147] on div "1" at bounding box center [959, 152] width 20 height 20
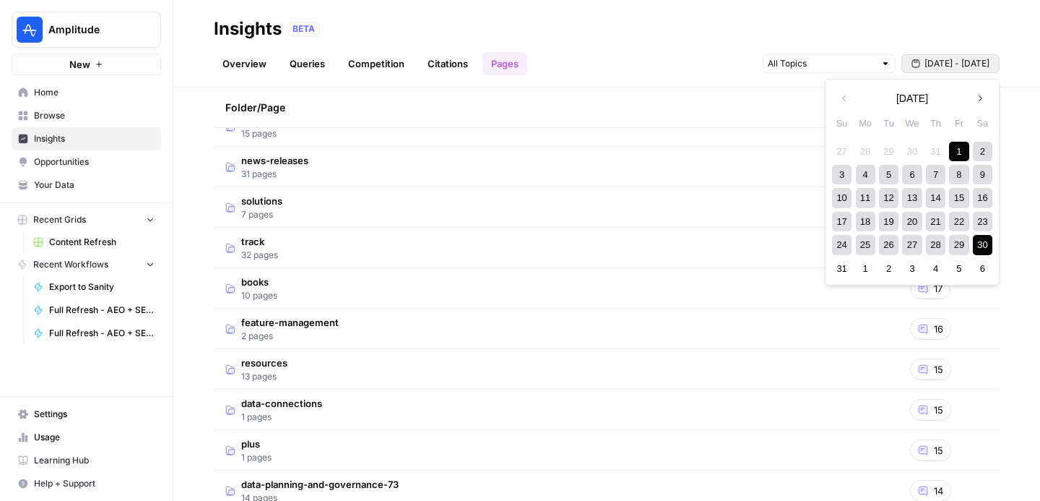
click at [978, 246] on div "30" at bounding box center [983, 245] width 20 height 20
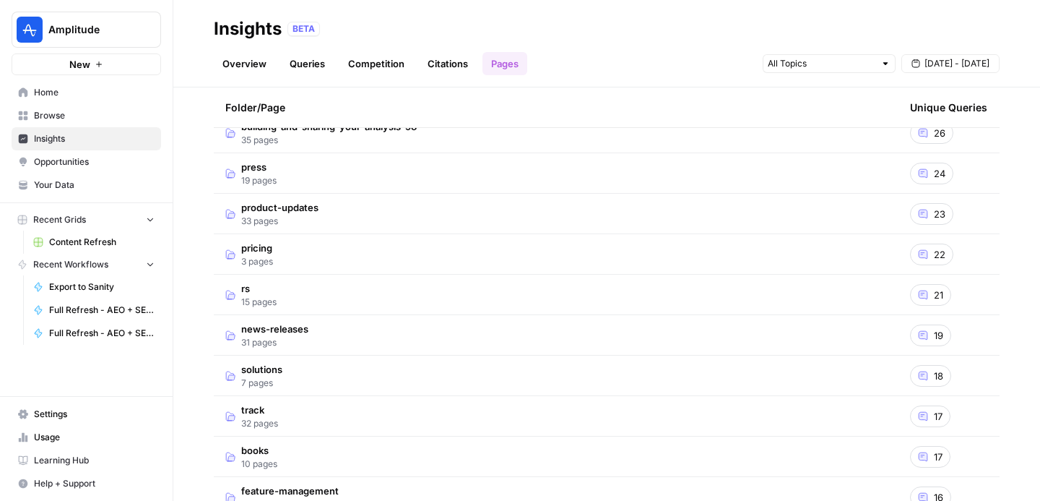
scroll to position [821, 0]
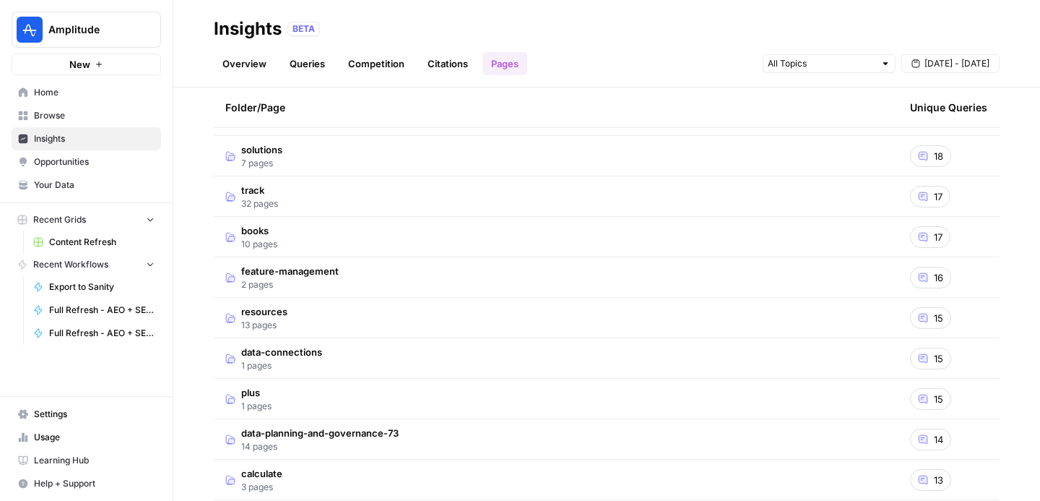
click at [446, 243] on td "books 10 pages" at bounding box center [556, 237] width 685 height 40
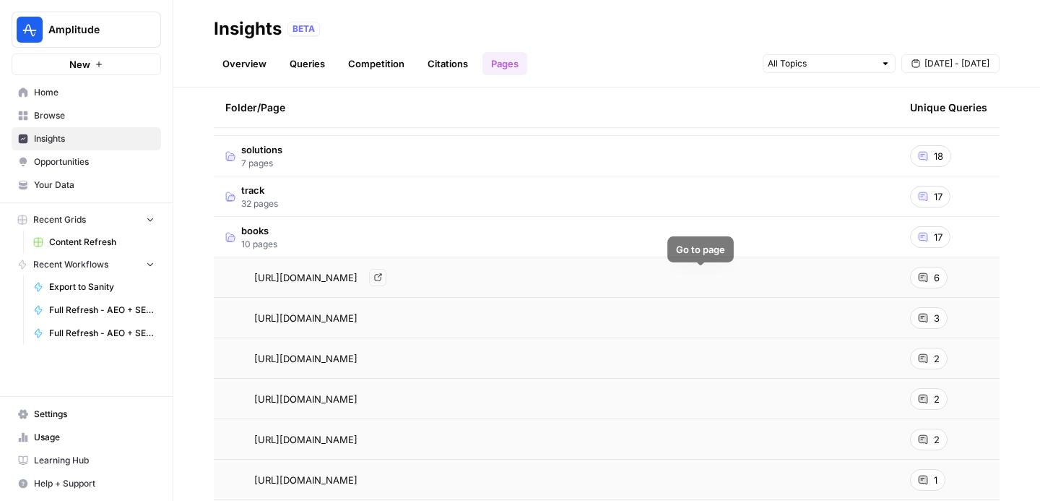
click at [382, 277] on icon "Go to page https://amplitude.com/books/mastering-acquisition/how-to-measure-acq…" at bounding box center [378, 277] width 8 height 8
click at [504, 287] on td "[URL][DOMAIN_NAME] Go to page" at bounding box center [556, 277] width 685 height 40
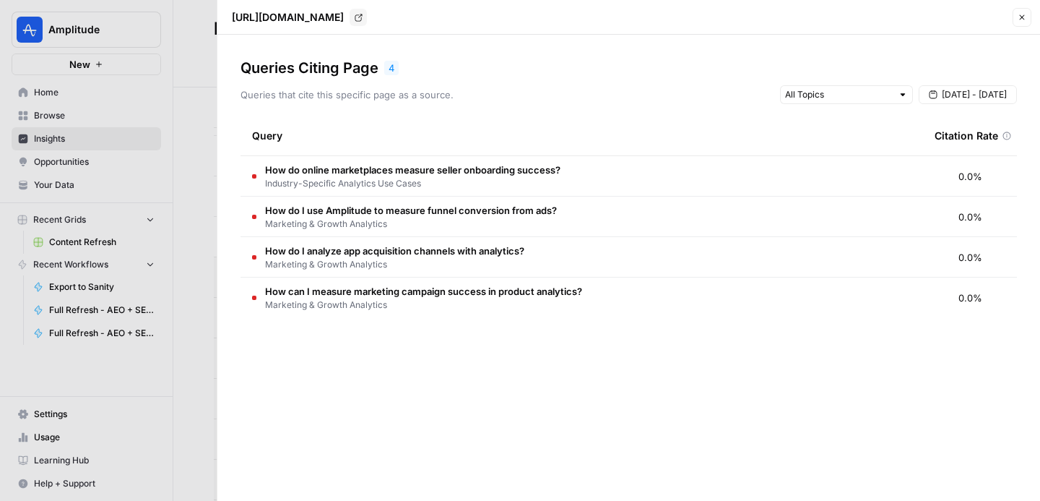
click at [492, 260] on span "Marketing & Growth Analytics" at bounding box center [394, 264] width 259 height 13
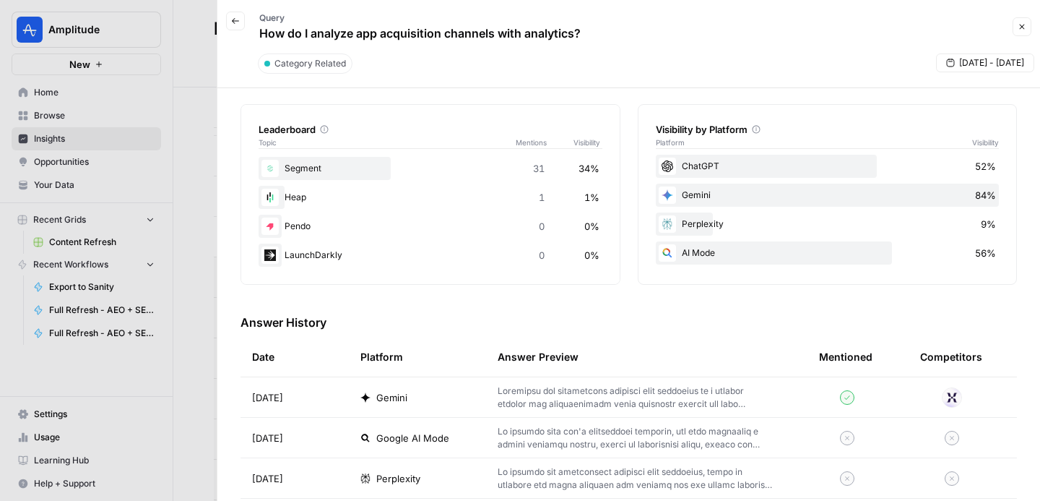
scroll to position [428, 0]
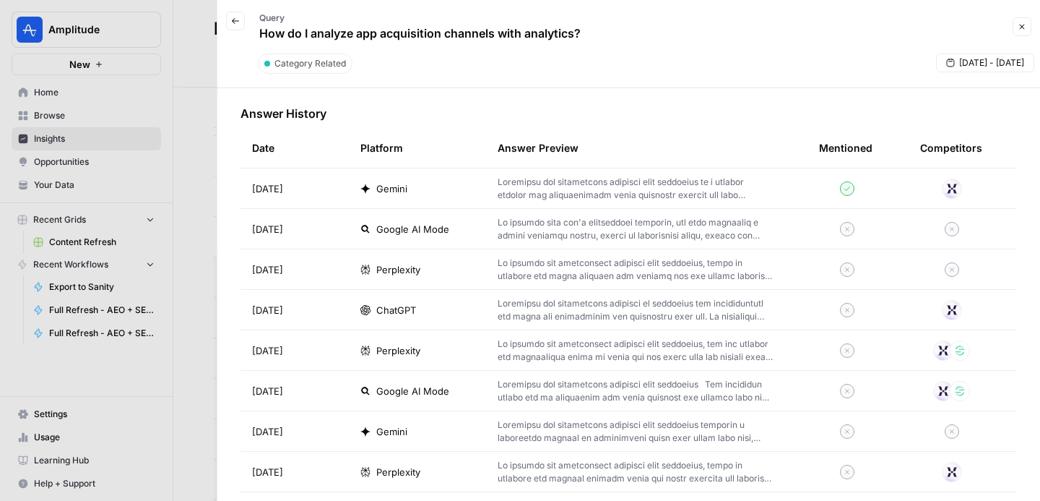
click at [189, 325] on div at bounding box center [520, 250] width 1040 height 501
